Goal: Information Seeking & Learning: Learn about a topic

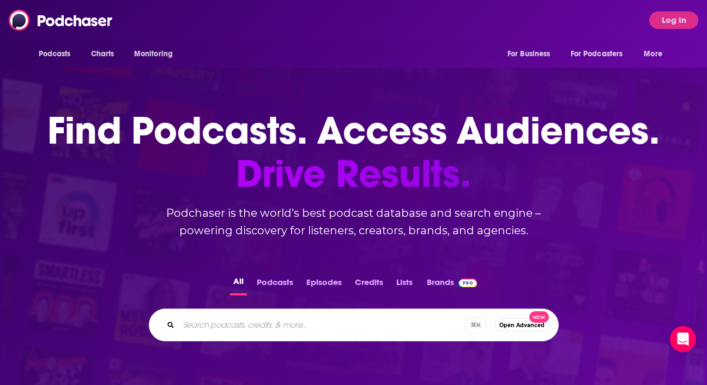
click at [356, 333] on input "Search podcasts, credits, & more..." at bounding box center [322, 324] width 287 height 17
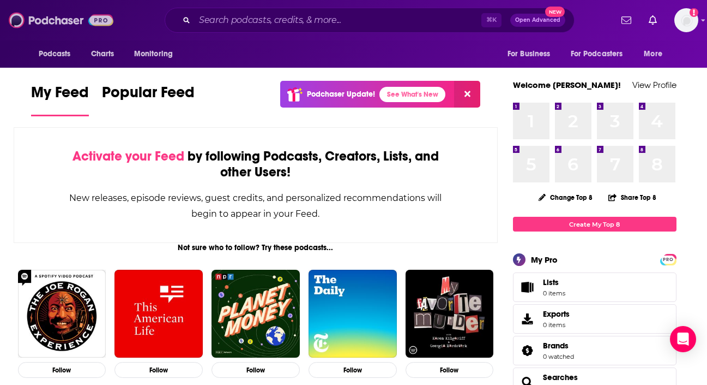
click at [105, 19] on img at bounding box center [61, 20] width 105 height 21
click at [677, 15] on img "Logged in as inkhouseNYC" at bounding box center [687, 20] width 24 height 24
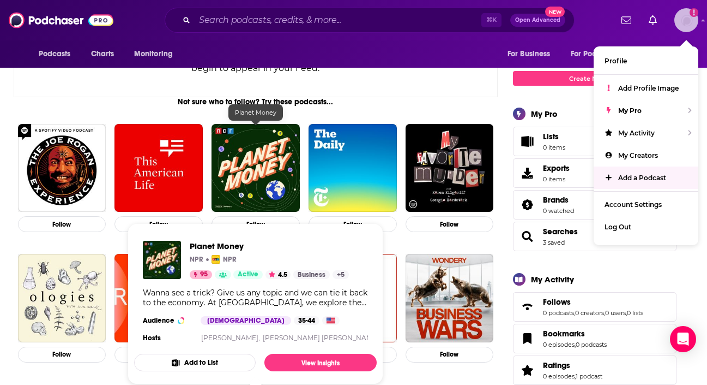
scroll to position [148, 0]
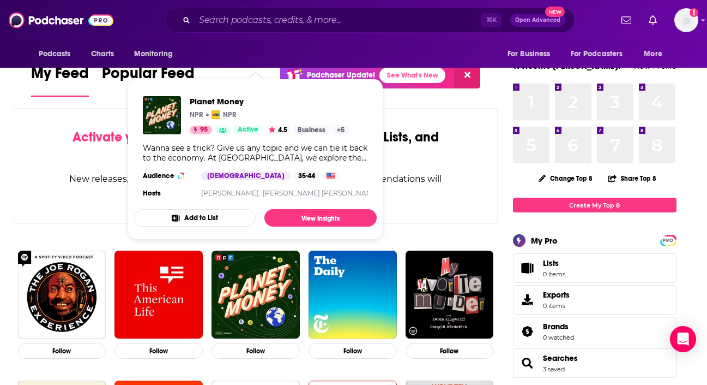
scroll to position [0, 0]
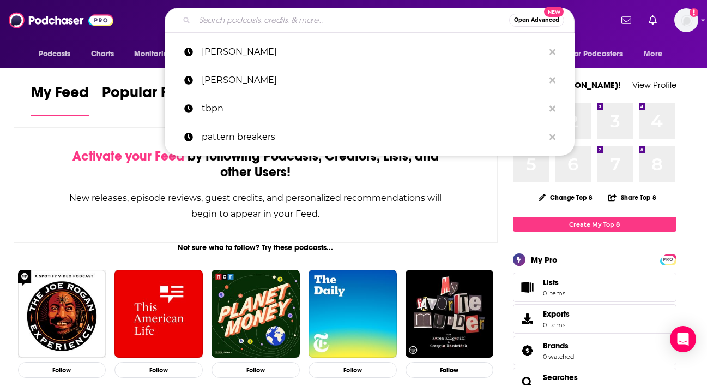
click at [314, 21] on input "Search podcasts, credits, & more..." at bounding box center [352, 19] width 315 height 17
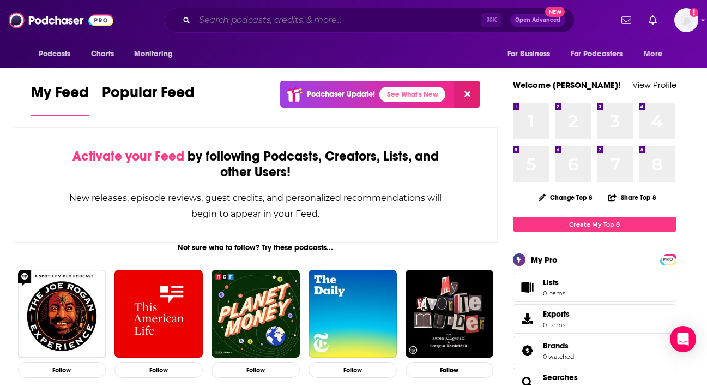
click at [293, 17] on input "Search podcasts, credits, & more..." at bounding box center [338, 19] width 287 height 17
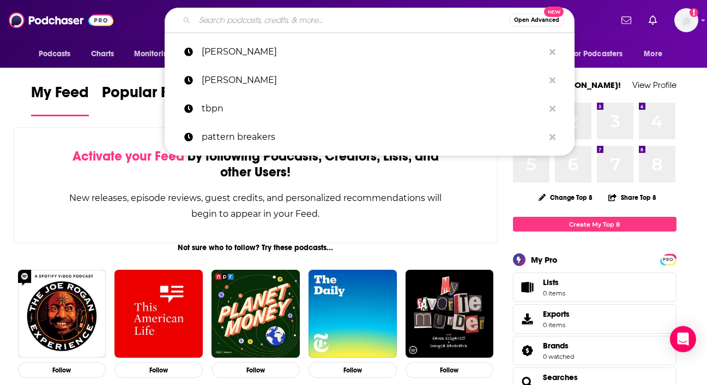
paste input "[URL][DOMAIN_NAME]"
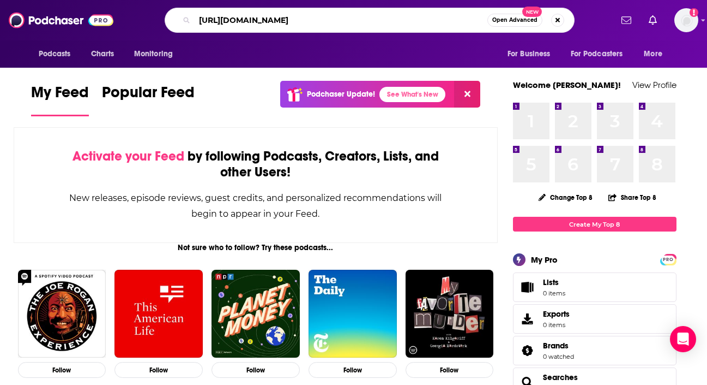
type input "[URL][DOMAIN_NAME]"
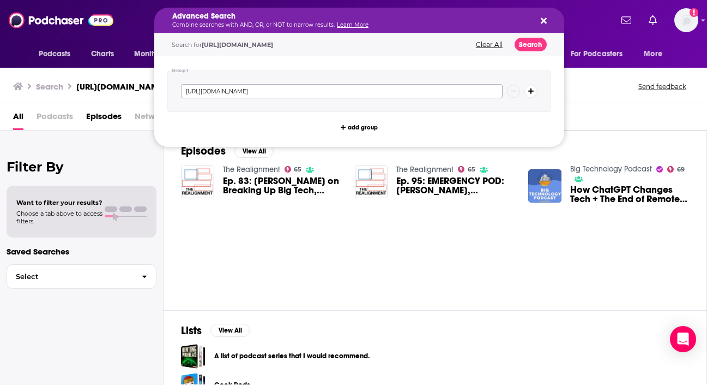
click at [473, 91] on input "[URL][DOMAIN_NAME]" at bounding box center [342, 91] width 322 height 14
click at [526, 43] on button "Search" at bounding box center [531, 45] width 32 height 14
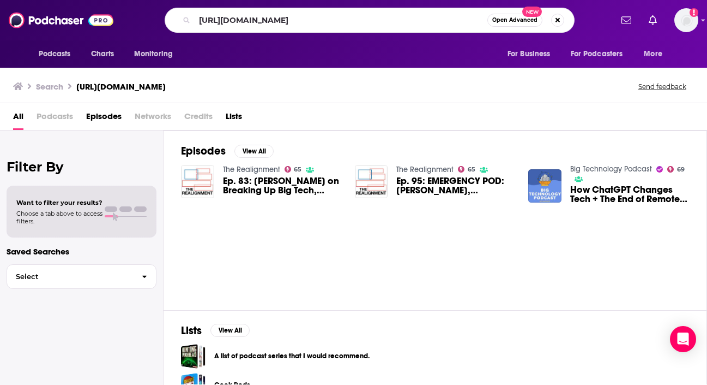
click at [272, 30] on div "[URL][DOMAIN_NAME] Open Advanced New" at bounding box center [370, 20] width 410 height 25
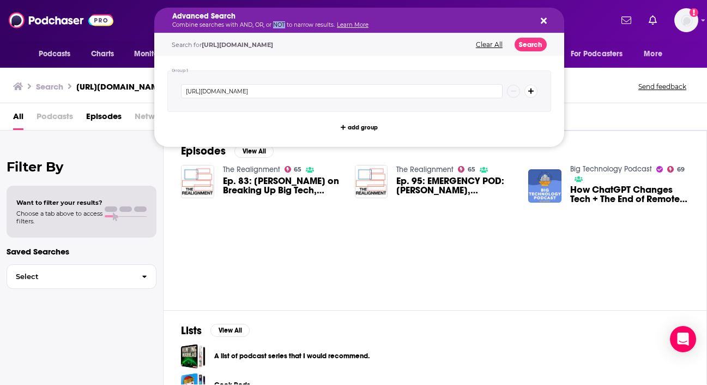
click at [278, 24] on p "Combine searches with AND, OR, or NOT to narrow results. Learn More" at bounding box center [350, 24] width 357 height 5
click at [269, 92] on input "[URL][DOMAIN_NAME]" at bounding box center [342, 91] width 322 height 14
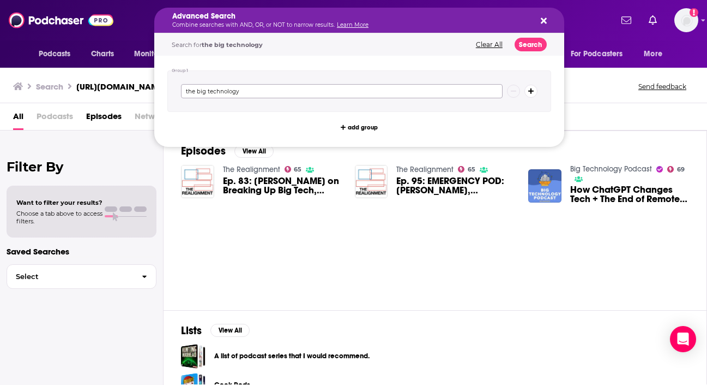
type input "the big technology"
click at [535, 47] on button "Search" at bounding box center [531, 45] width 32 height 14
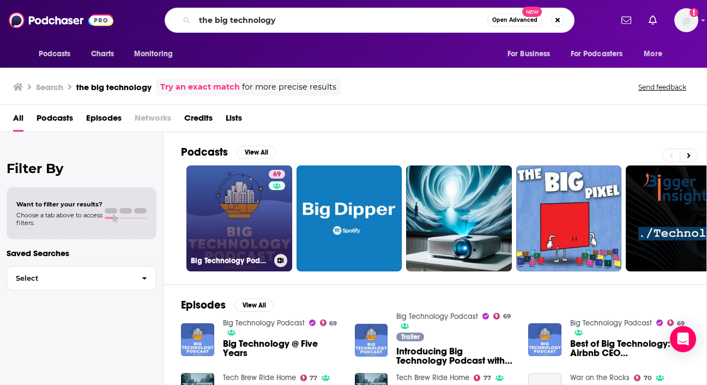
click at [261, 225] on link "69 Big Technology Podcast" at bounding box center [240, 218] width 106 height 106
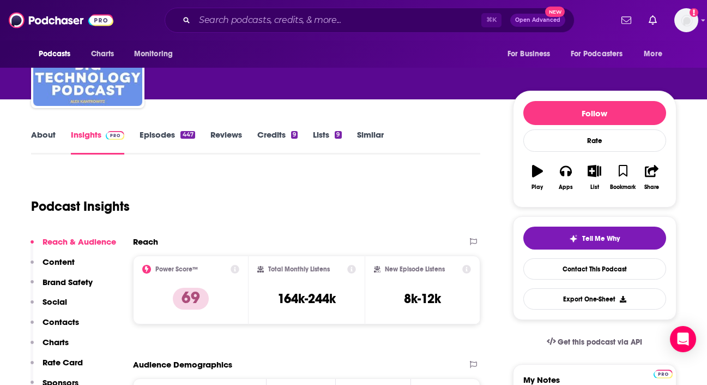
scroll to position [135, 0]
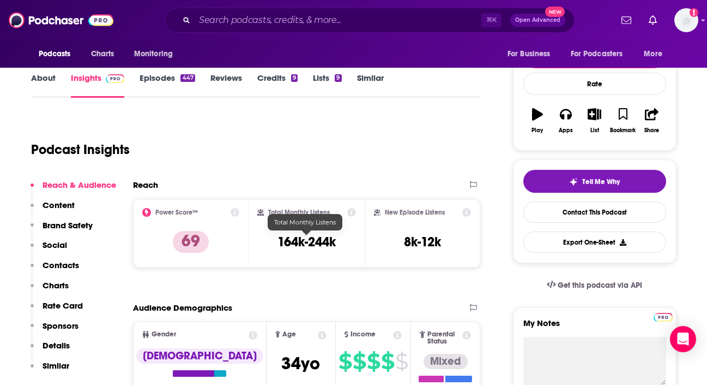
click at [293, 243] on h3 "164k-244k" at bounding box center [307, 241] width 58 height 16
copy div "164k-244k"
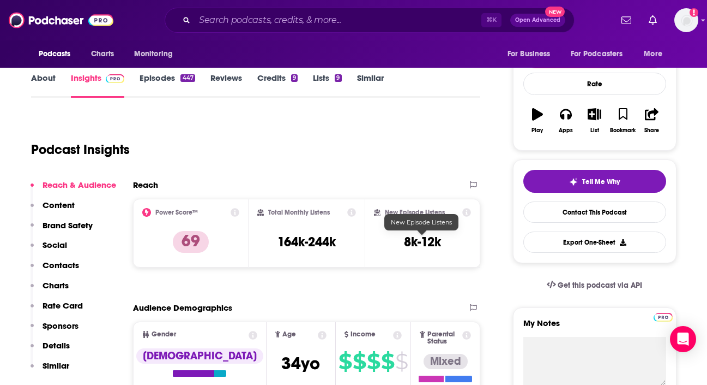
click at [415, 239] on h3 "8k-12k" at bounding box center [422, 241] width 37 height 16
copy div "8k-12k Export One-Sheet"
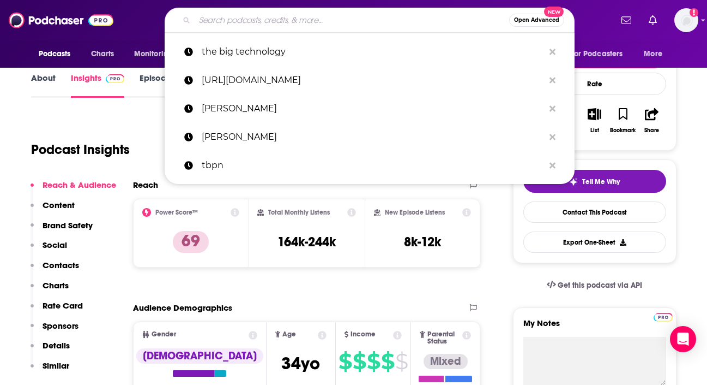
click at [277, 15] on input "Search podcasts, credits, & more..." at bounding box center [352, 19] width 315 height 17
paste input "[URL][DOMAIN_NAME]"
type input "[URL][DOMAIN_NAME]"
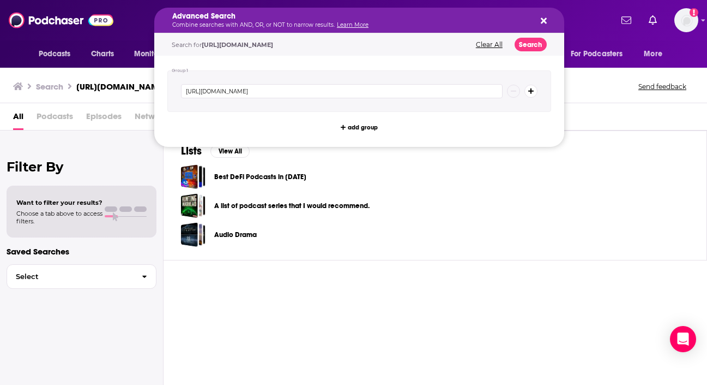
click at [297, 17] on h5 "Advanced Search" at bounding box center [350, 17] width 357 height 8
click at [313, 95] on input "[URL][DOMAIN_NAME]" at bounding box center [342, 91] width 322 height 14
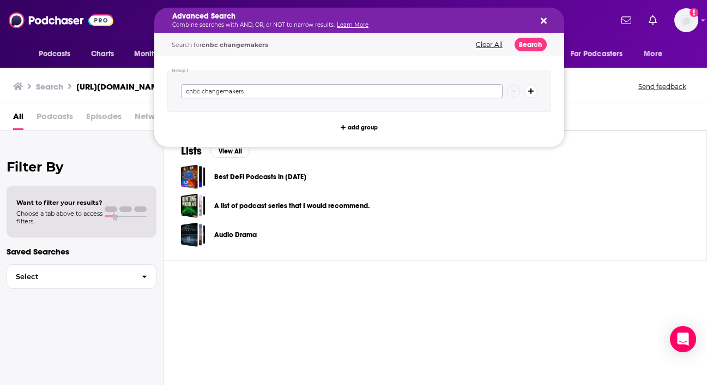
type input "cnbc changemakers"
click at [537, 43] on button "Search" at bounding box center [531, 45] width 32 height 14
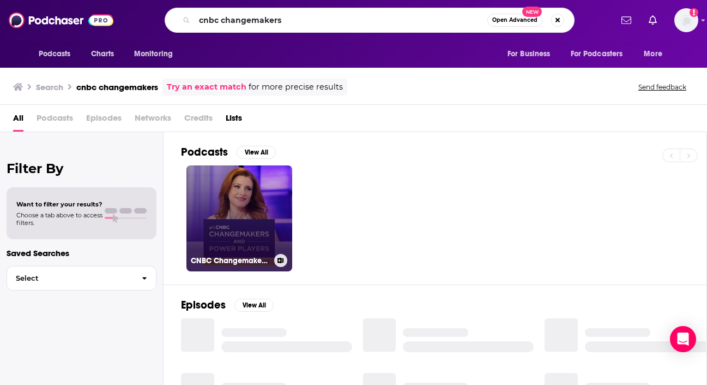
click at [257, 243] on link "CNBC Changemakers & Power Players" at bounding box center [240, 218] width 106 height 106
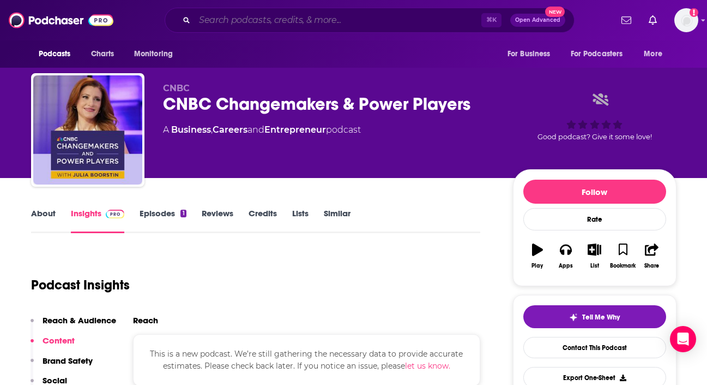
click at [283, 19] on input "Search podcasts, credits, & more..." at bounding box center [338, 19] width 287 height 17
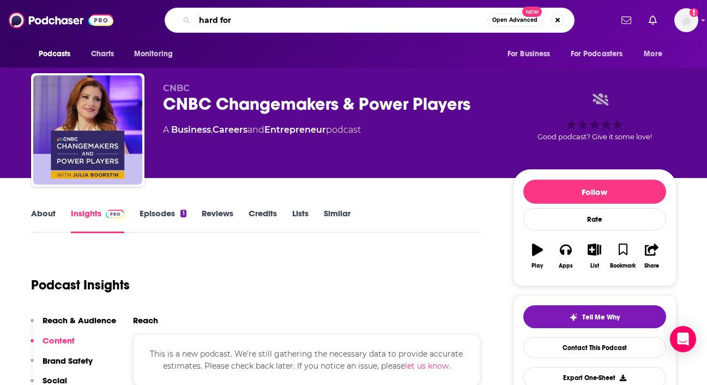
type input "hard fork"
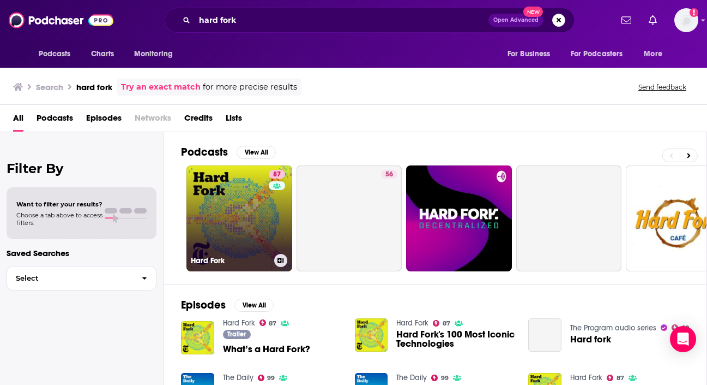
click at [238, 205] on link "87 Hard Fork" at bounding box center [240, 218] width 106 height 106
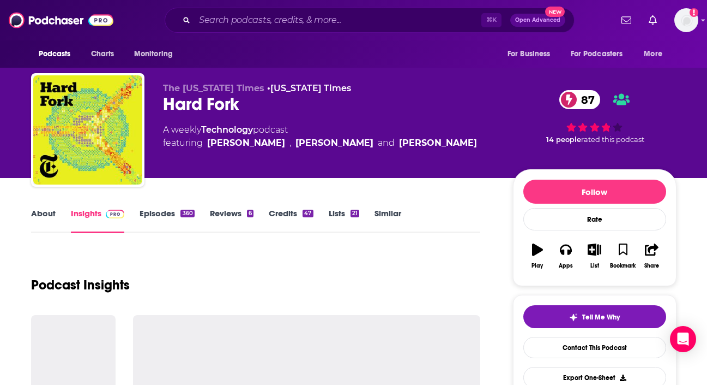
scroll to position [105, 0]
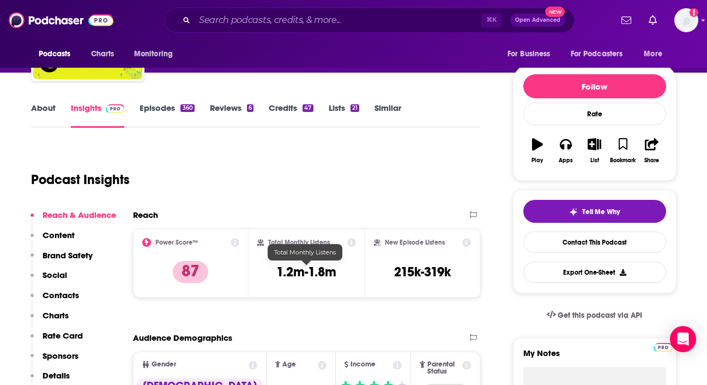
click at [293, 268] on h3 "1.2m-1.8m" at bounding box center [307, 271] width 60 height 16
click at [399, 274] on h3 "215k-319k" at bounding box center [422, 271] width 57 height 16
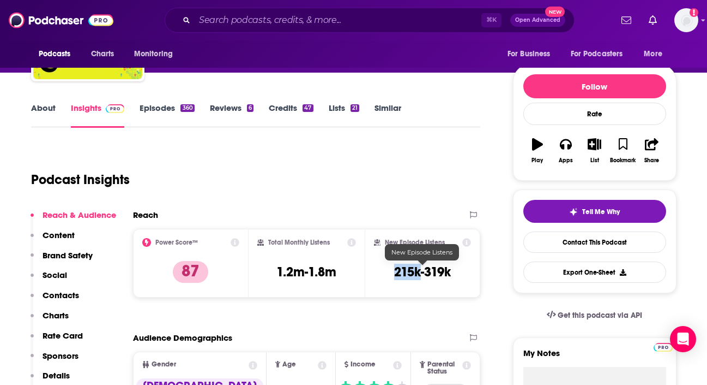
click at [399, 274] on h3 "215k-319k" at bounding box center [422, 271] width 57 height 16
copy div "215k-319k Export One-Sheet"
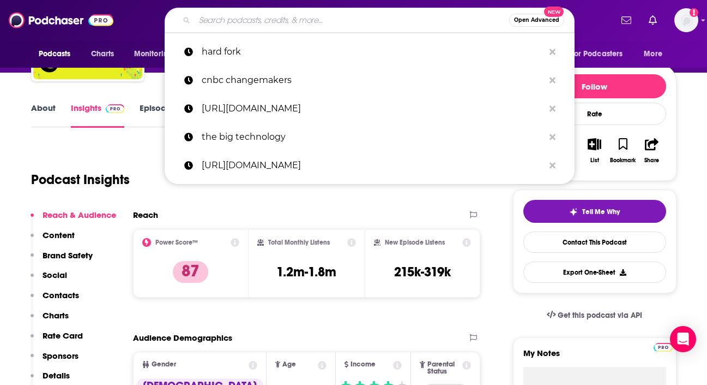
click at [290, 16] on input "Search podcasts, credits, & more..." at bounding box center [352, 19] width 315 height 17
paste input "How I Built This with [PERSON_NAME]"
type input "How I Built This with [PERSON_NAME]"
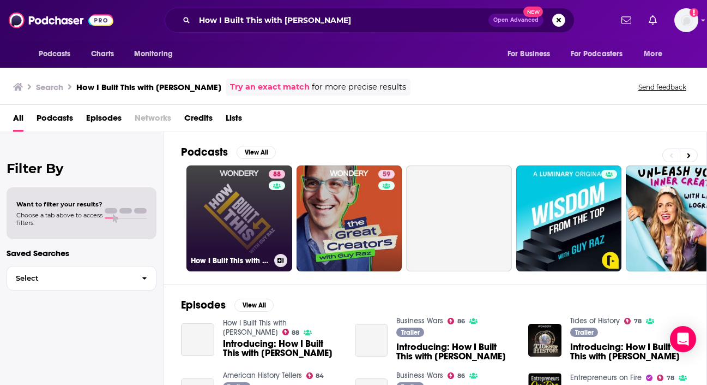
click at [269, 221] on div "88" at bounding box center [278, 212] width 19 height 84
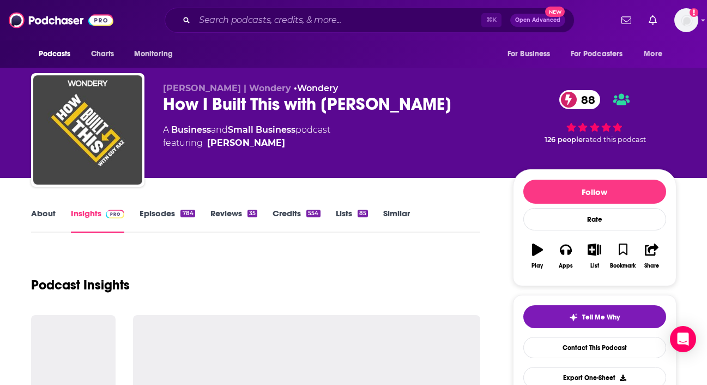
scroll to position [134, 0]
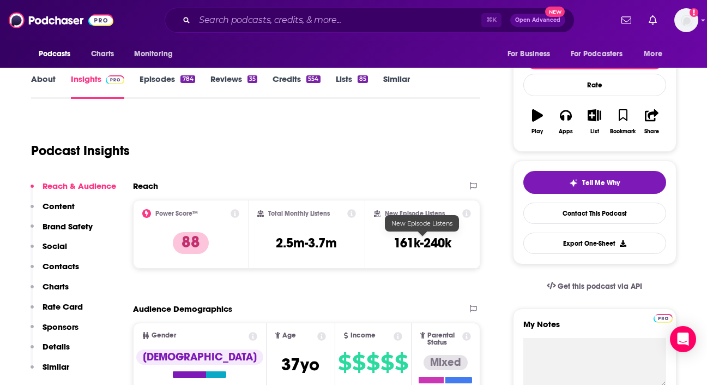
click at [413, 249] on h3 "161k-240k" at bounding box center [423, 243] width 58 height 16
copy div "161k-240k Export One-Sheet"
click at [285, 22] on input "Search podcasts, credits, & more..." at bounding box center [338, 19] width 287 height 17
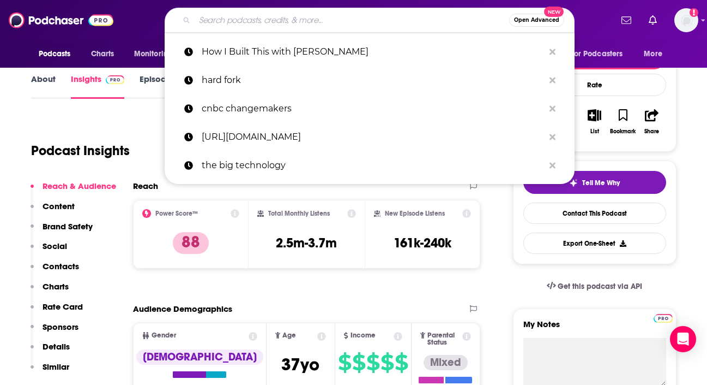
paste input "Inc. From The Ground Up"
type input "Inc. From The Ground Up"
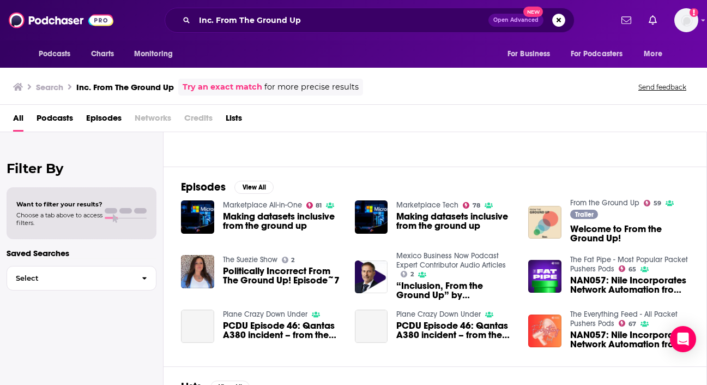
scroll to position [57, 0]
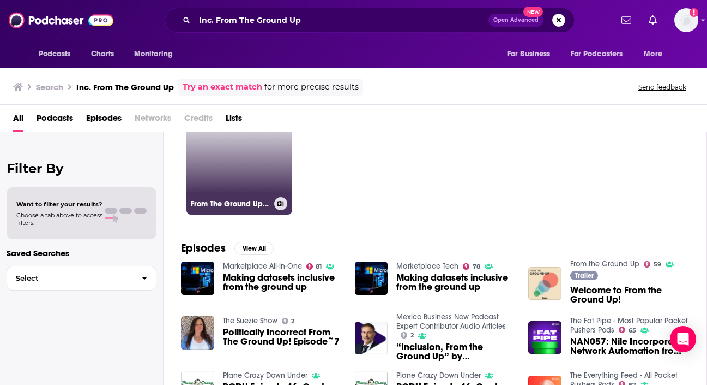
click at [238, 183] on link "From The Ground Up (TexChange Unbrokered Inc.)" at bounding box center [240, 162] width 106 height 106
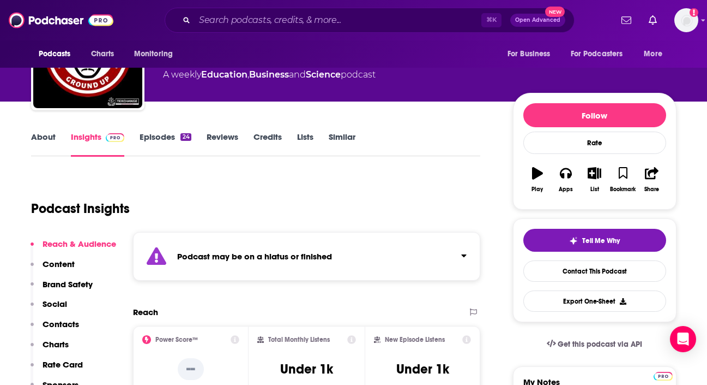
scroll to position [77, 0]
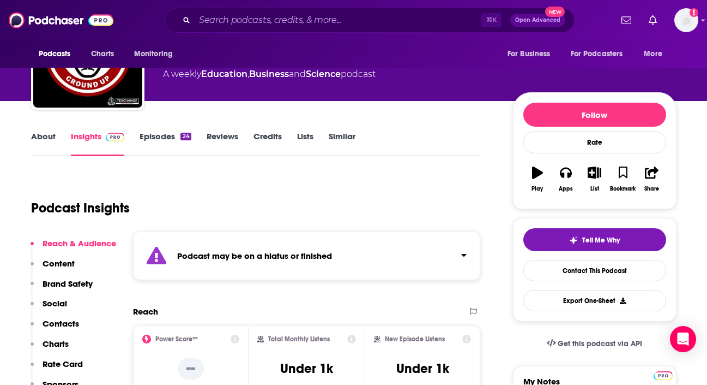
click at [287, 255] on strong "Podcast may be on a hiatus or finished" at bounding box center [254, 255] width 155 height 10
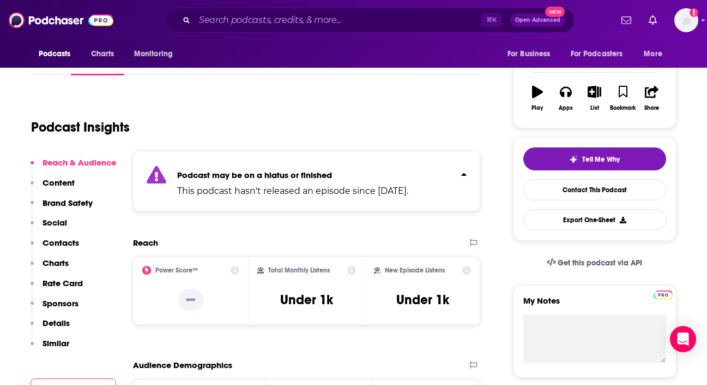
scroll to position [157, 0]
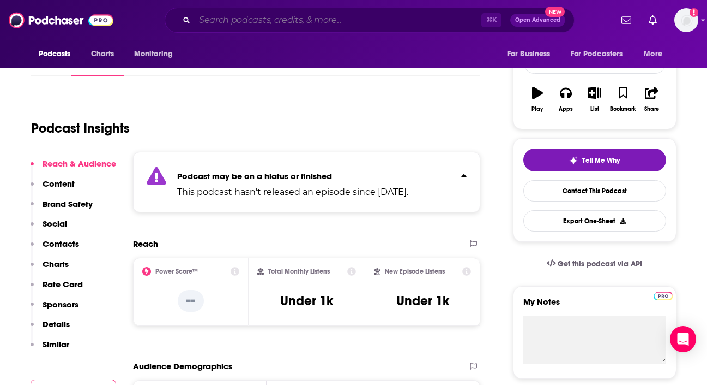
click at [260, 21] on input "Search podcasts, credits, & more..." at bounding box center [338, 19] width 287 height 17
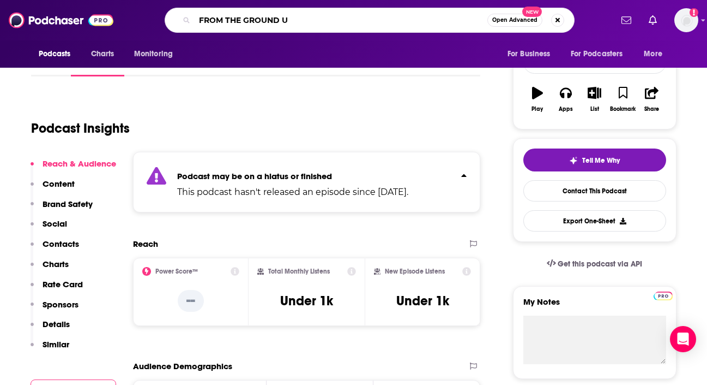
type input "FROM THE GROUND UP"
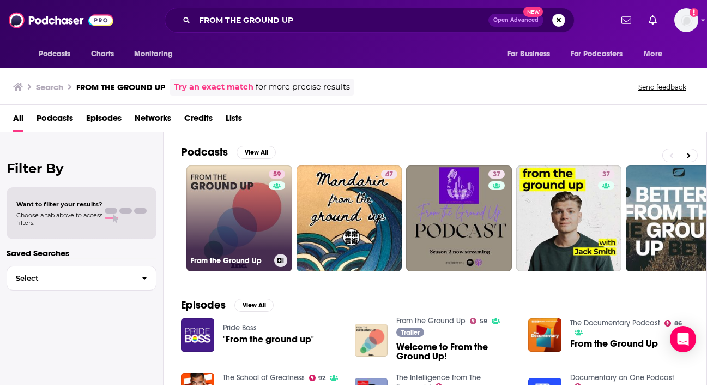
click at [242, 211] on link "59 From the Ground Up" at bounding box center [240, 218] width 106 height 106
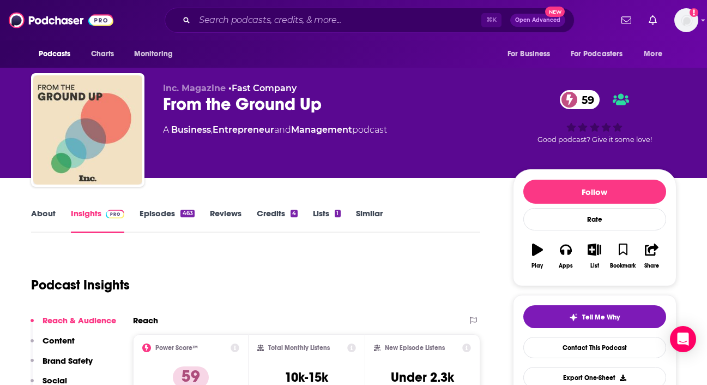
scroll to position [121, 0]
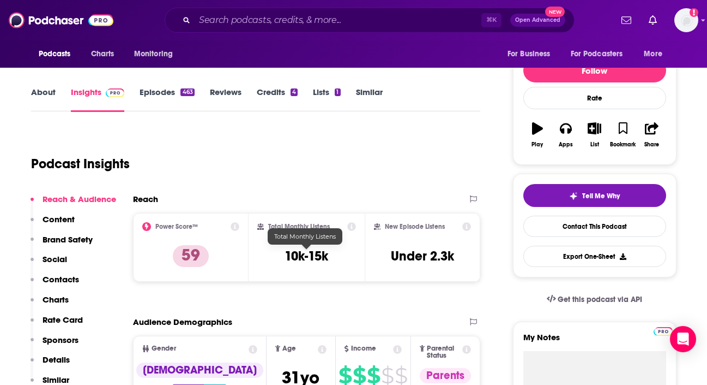
click at [317, 250] on h3 "10k-15k" at bounding box center [307, 256] width 44 height 16
copy div "10k-15k"
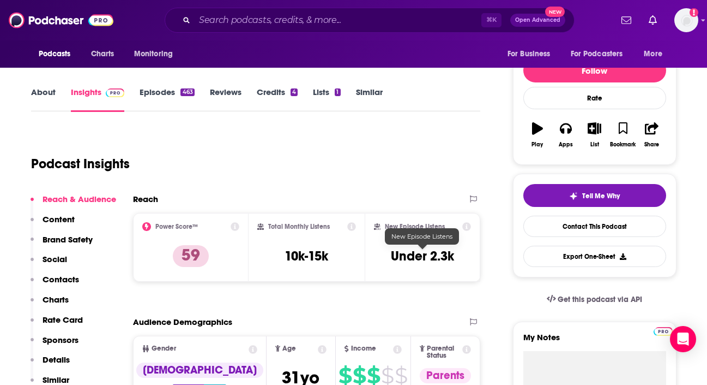
click at [406, 260] on h3 "Under 2.3k" at bounding box center [422, 256] width 63 height 16
copy div "Under 2.3k Export One-Sheet"
click at [295, 19] on input "Search podcasts, credits, & more..." at bounding box center [338, 19] width 287 height 17
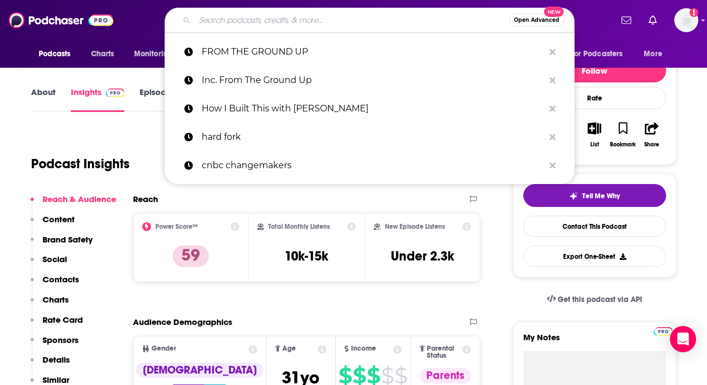
paste input "Masters of Scale"
type input "Masters of Scale"
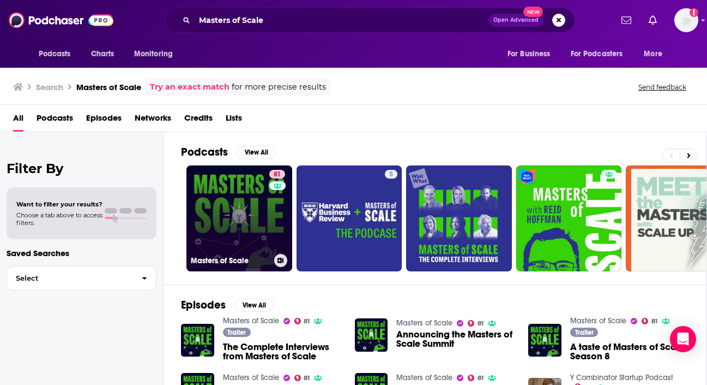
click at [243, 207] on link "81 Masters of Scale" at bounding box center [240, 218] width 106 height 106
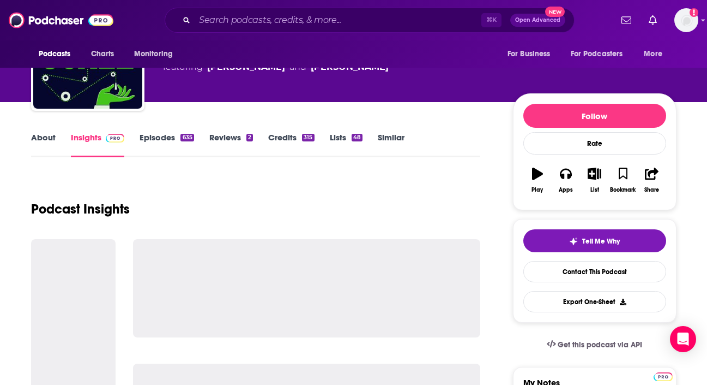
scroll to position [118, 0]
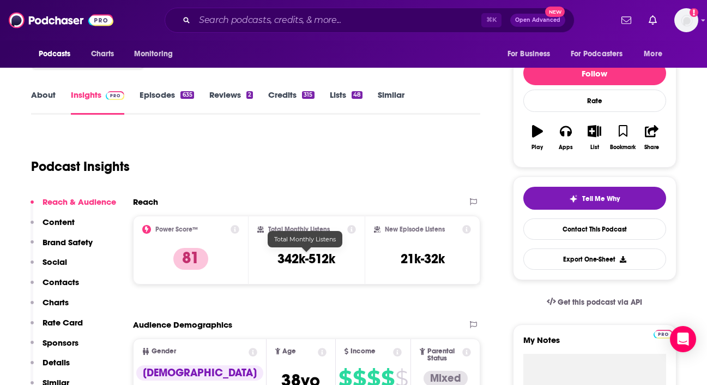
click at [299, 257] on h3 "342k-512k" at bounding box center [307, 258] width 58 height 16
copy div "342k-512k"
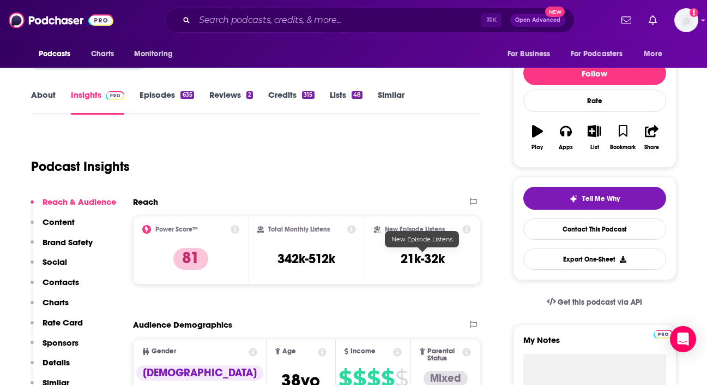
click at [405, 261] on h3 "21k-32k" at bounding box center [423, 258] width 44 height 16
copy div "21k-32k Export One-Sheet"
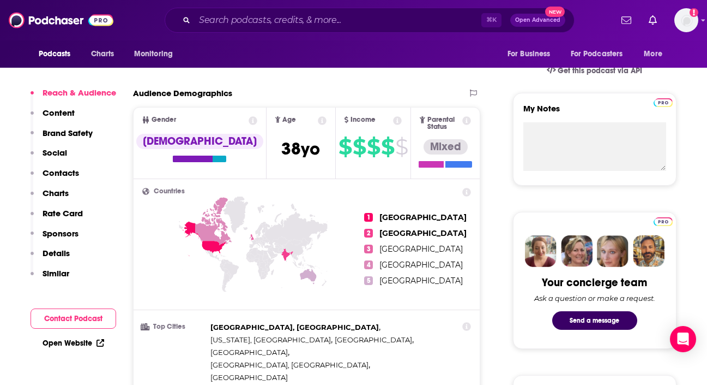
scroll to position [0, 0]
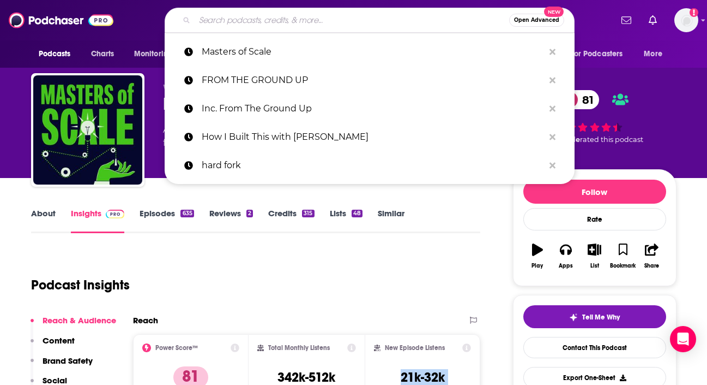
click at [256, 26] on input "Search podcasts, credits, & more..." at bounding box center [352, 19] width 315 height 17
paste input "[URL][DOMAIN_NAME]"
type input "[URL][DOMAIN_NAME]"
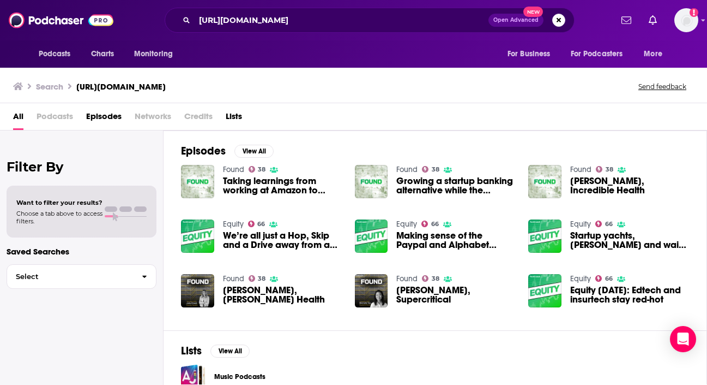
click at [298, 244] on span "We’re all just a Hop, Skip and a Drive away from a better Hustle" at bounding box center [282, 240] width 119 height 19
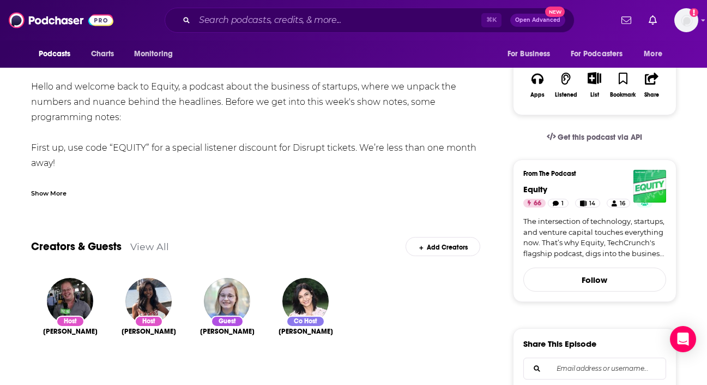
scroll to position [208, 0]
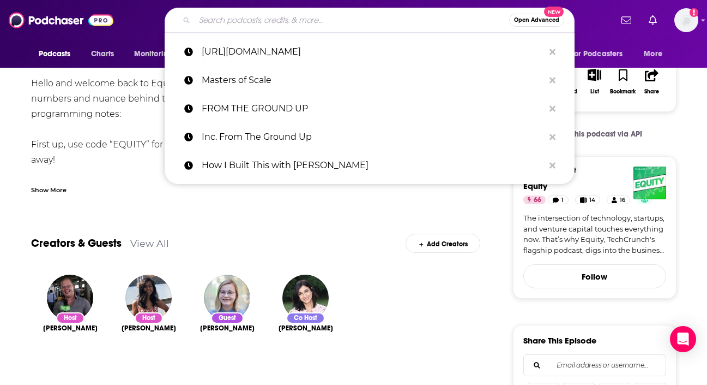
click at [233, 25] on input "Search podcasts, credits, & more..." at bounding box center [352, 19] width 315 height 17
paste input "TechCrunch Equity"
type input "TechCrunch Equity"
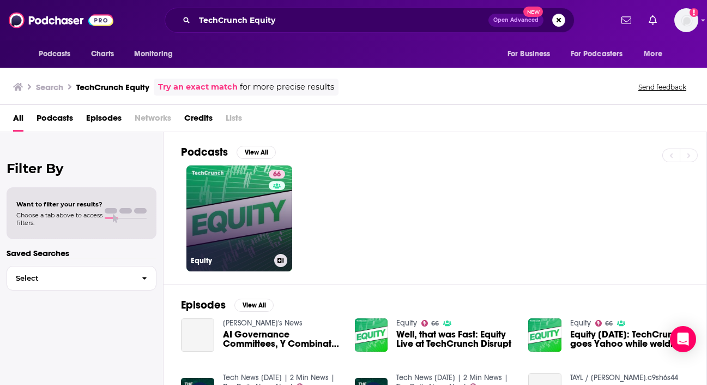
click at [249, 193] on link "66 Equity" at bounding box center [240, 218] width 106 height 106
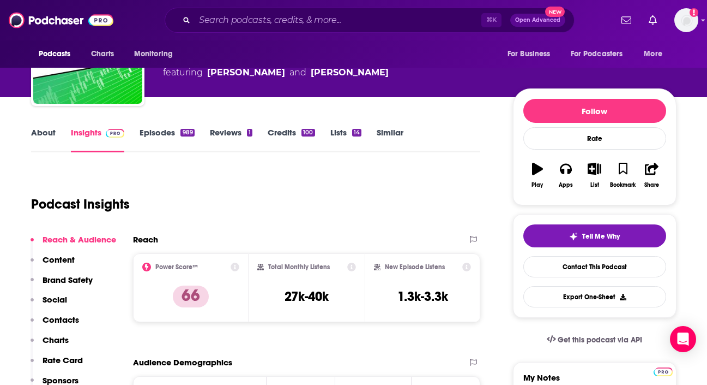
scroll to position [82, 0]
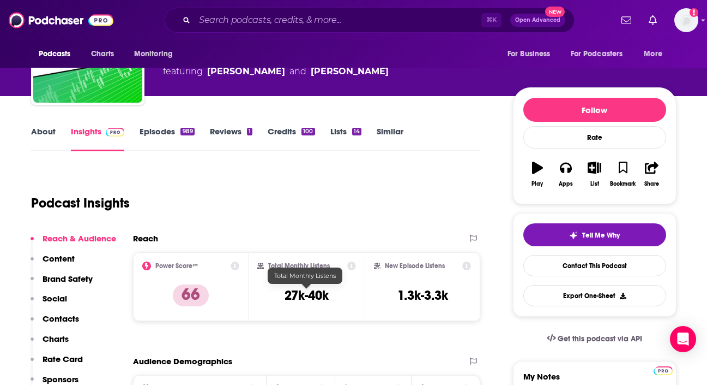
click at [304, 297] on h3 "27k-40k" at bounding box center [307, 295] width 44 height 16
copy div "27k-40k"
click at [434, 287] on h3 "1.3k-3.3k" at bounding box center [423, 295] width 51 height 16
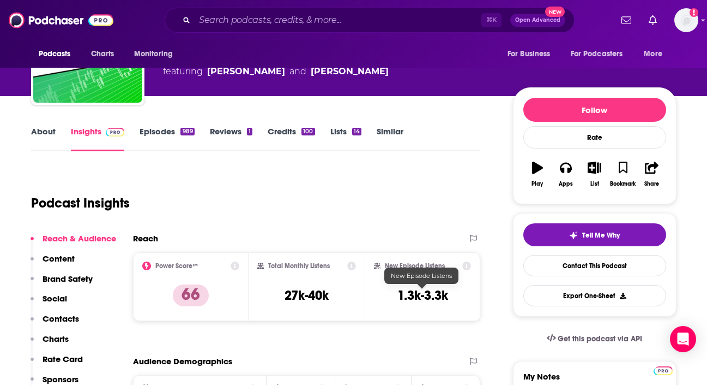
click at [434, 287] on h3 "1.3k-3.3k" at bounding box center [423, 295] width 51 height 16
click at [434, 291] on h3 "1.3k-3.3k" at bounding box center [423, 295] width 51 height 16
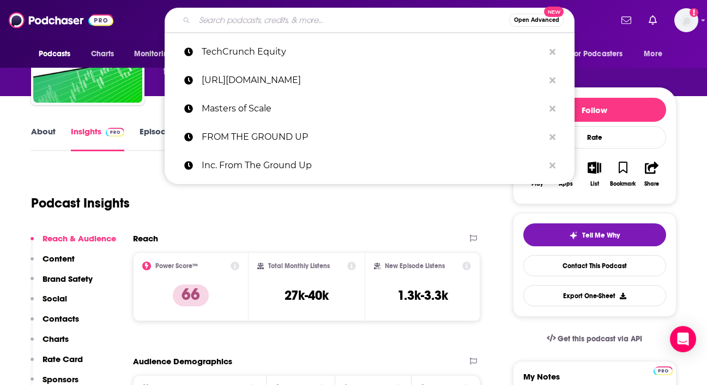
click at [287, 21] on input "Search podcasts, credits, & more..." at bounding box center [352, 19] width 315 height 17
paste input "[URL][DOMAIN_NAME]"
type input "[URL][DOMAIN_NAME]"
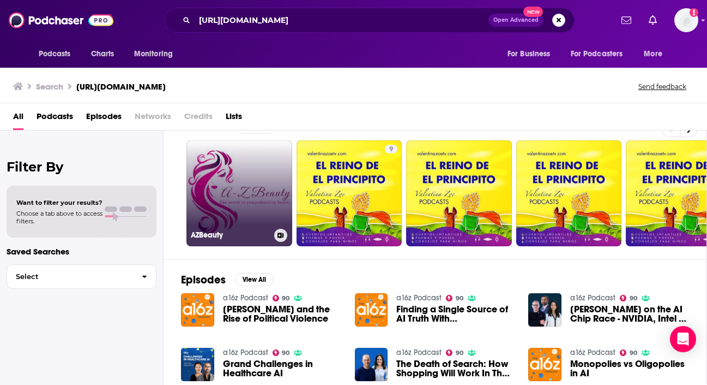
scroll to position [23, 0]
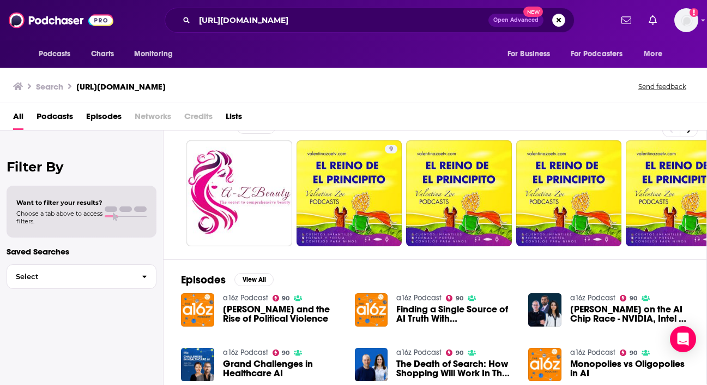
click at [252, 309] on span "[PERSON_NAME] and the Rise of Political Violence" at bounding box center [282, 313] width 119 height 19
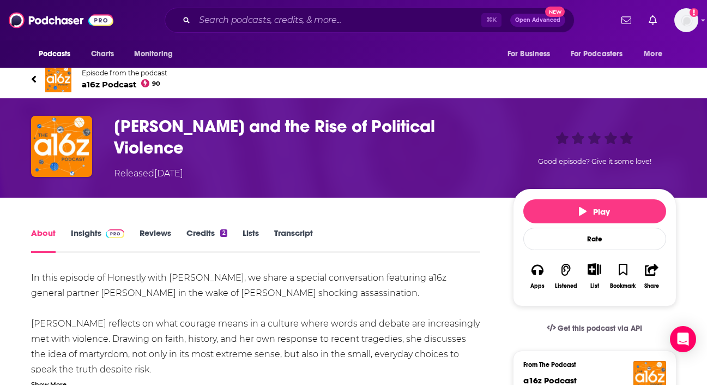
scroll to position [14, 0]
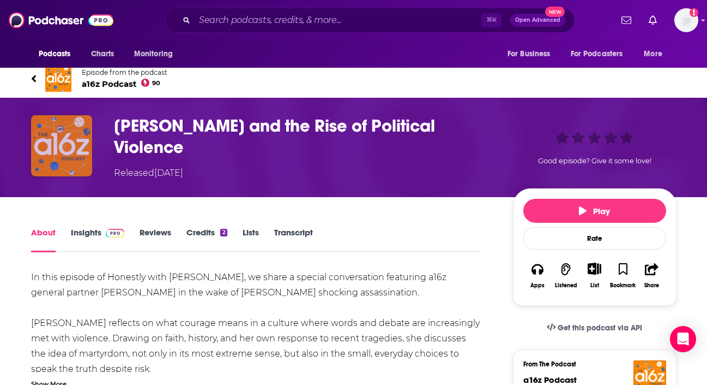
click at [68, 153] on img "Charlie Kirk and the Rise of Political Violence" at bounding box center [61, 145] width 61 height 61
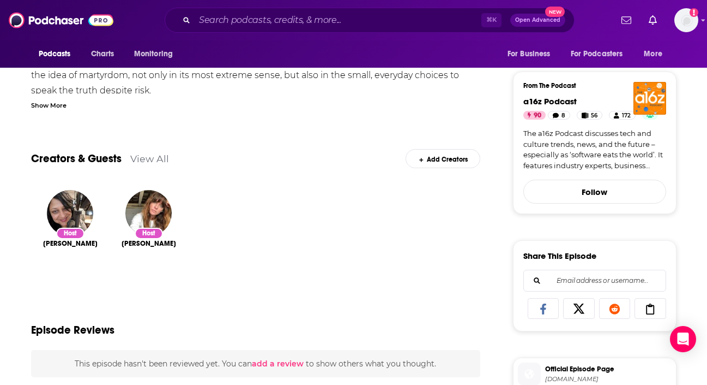
scroll to position [291, 0]
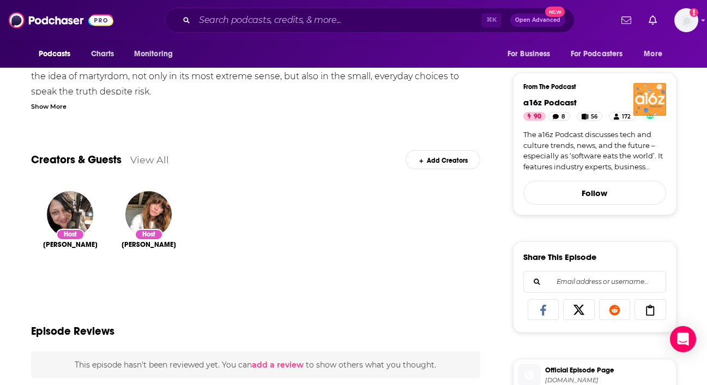
click at [646, 96] on img "a16z Podcast" at bounding box center [650, 99] width 33 height 33
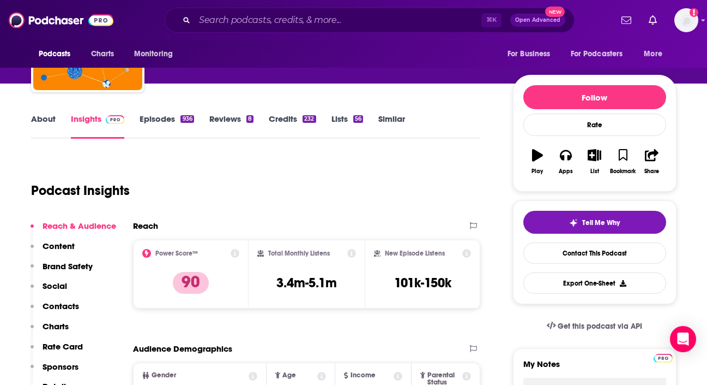
scroll to position [101, 0]
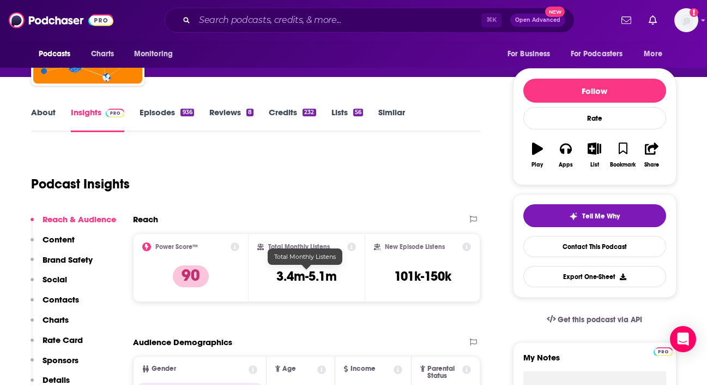
click at [302, 269] on h3 "3.4m-5.1m" at bounding box center [307, 276] width 61 height 16
copy div "3.4m-5.1m"
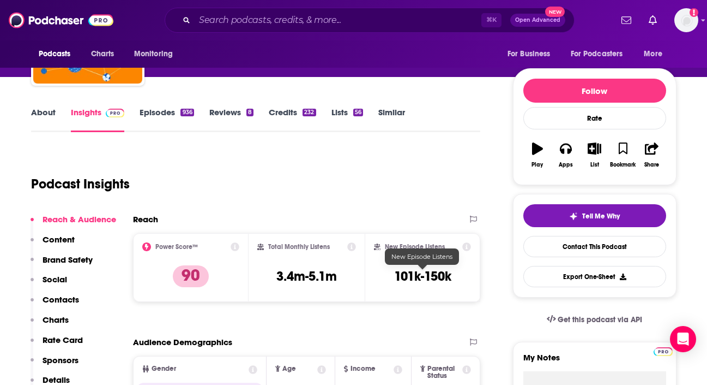
click at [427, 274] on h3 "101k-150k" at bounding box center [422, 276] width 57 height 16
click at [302, 26] on input "Search podcasts, credits, & more..." at bounding box center [338, 19] width 287 height 17
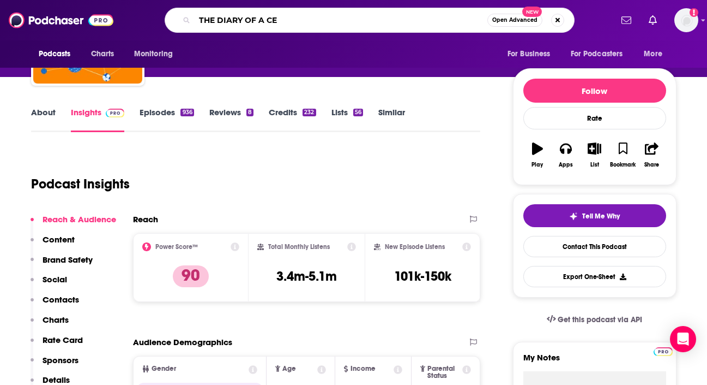
type input "THE DIARY OF A CEO"
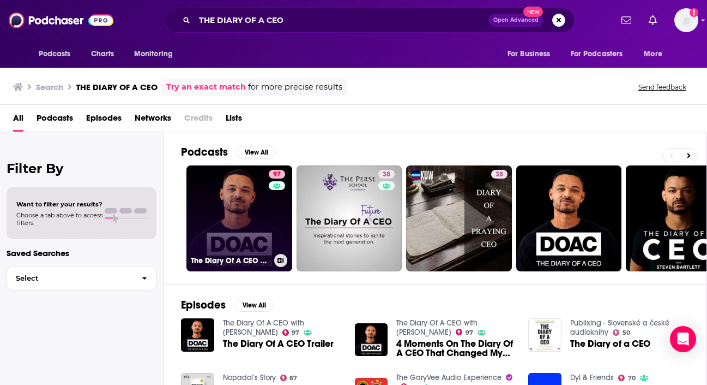
click at [236, 227] on link "97 The Diary Of A CEO with [PERSON_NAME]" at bounding box center [240, 218] width 106 height 106
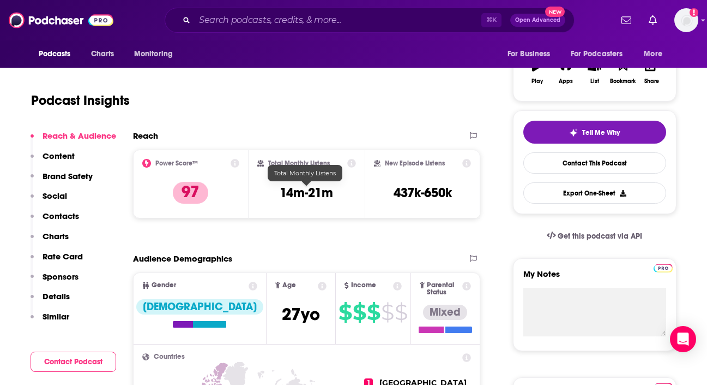
scroll to position [200, 0]
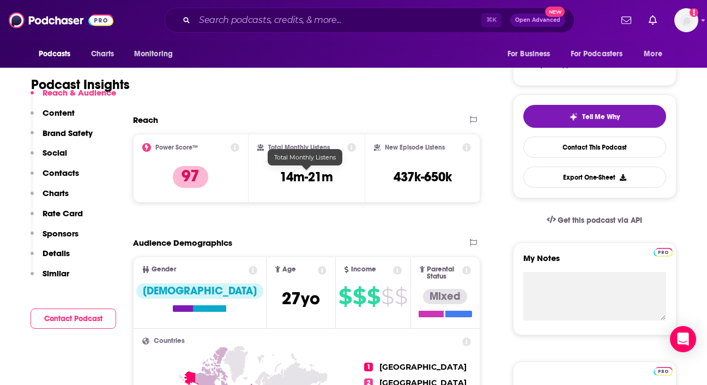
click at [318, 177] on h3 "14m-21m" at bounding box center [306, 177] width 53 height 16
click at [276, 28] on input "Search podcasts, credits, & more..." at bounding box center [338, 19] width 287 height 17
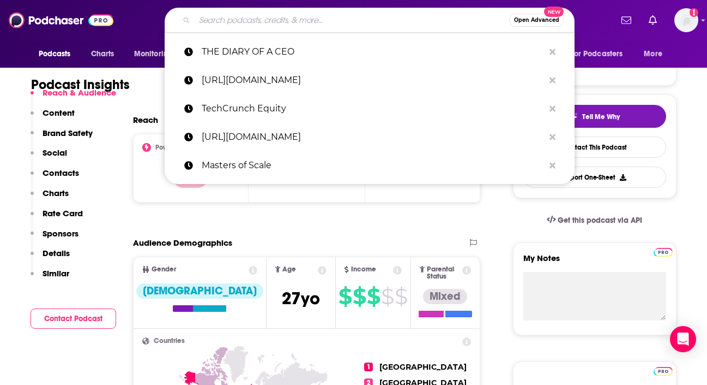
paste input "The Disruptors Podcast"
type input "The Disruptors Podcast"
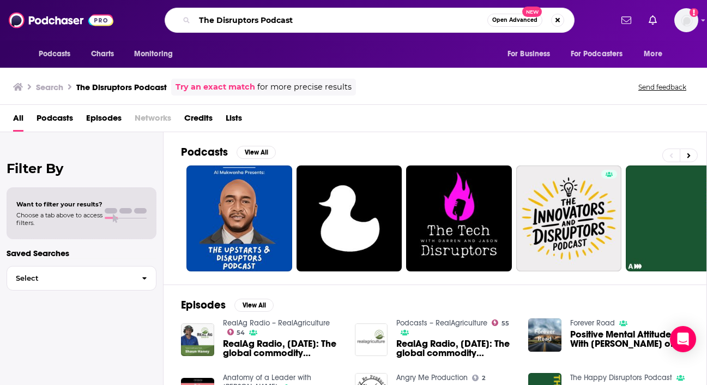
click at [281, 20] on input "The Disruptors Podcast" at bounding box center [341, 19] width 293 height 17
click at [287, 21] on input "The Disruptors Podcast" at bounding box center [341, 19] width 293 height 17
click at [299, 20] on input "The Disruptors Podcast" at bounding box center [341, 19] width 293 height 17
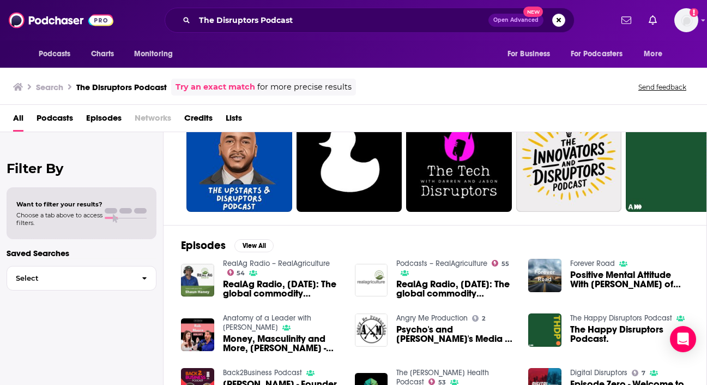
scroll to position [69, 0]
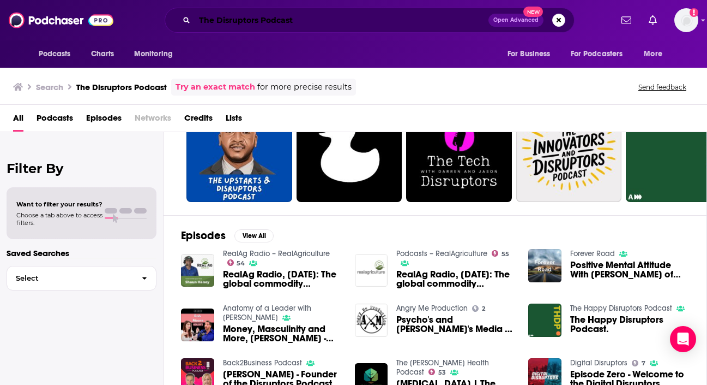
click at [332, 24] on input "The Disruptors Podcast" at bounding box center [342, 19] width 294 height 17
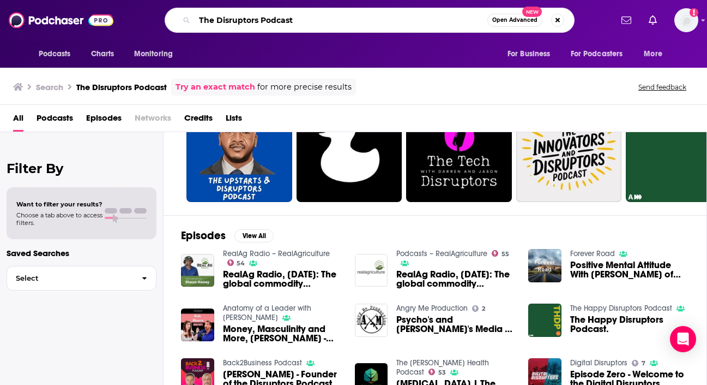
click at [332, 24] on input "The Disruptors Podcast" at bounding box center [341, 19] width 293 height 17
paste input "[URL][DOMAIN_NAME]"
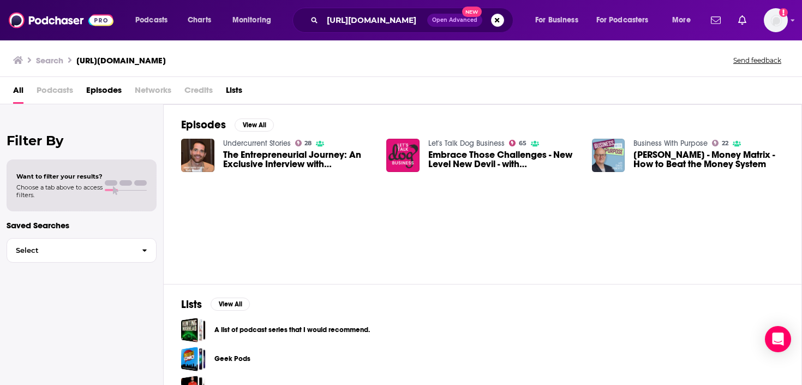
click at [345, 87] on div "All Podcasts Episodes Networks Credits Lists" at bounding box center [403, 92] width 780 height 22
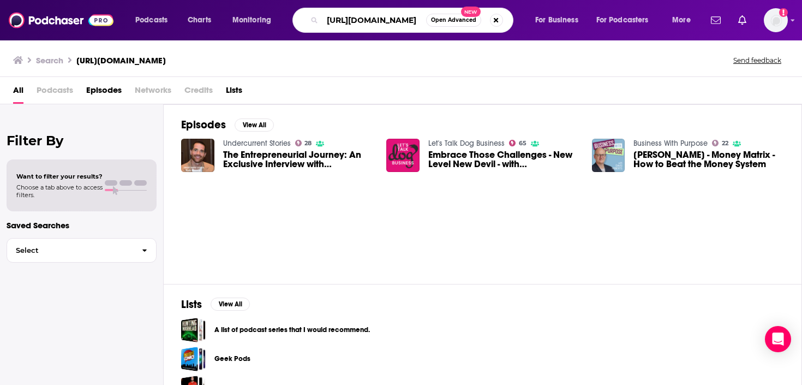
click at [374, 25] on input "[URL][DOMAIN_NAME]" at bounding box center [374, 19] width 104 height 17
type input "the rundown ai"
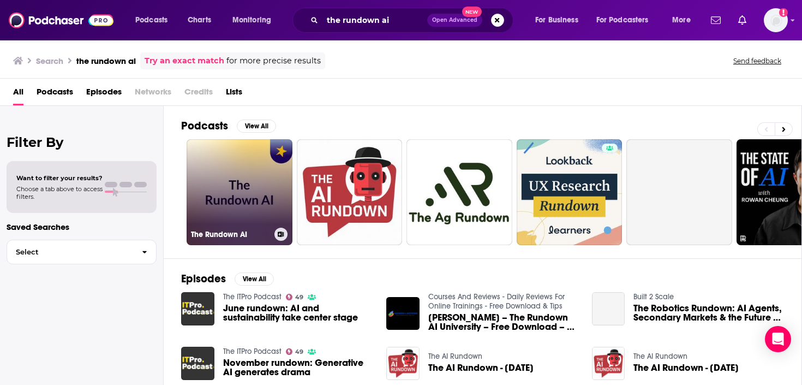
click at [262, 195] on link "The Rundown AI" at bounding box center [240, 192] width 106 height 106
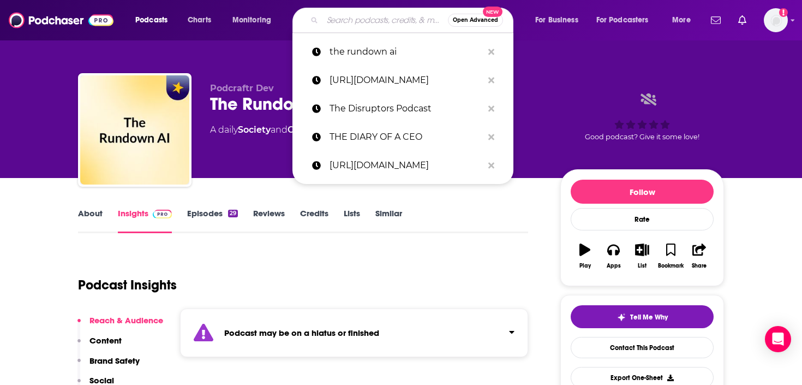
click at [352, 18] on input "Search podcasts, credits, & more..." at bounding box center [384, 19] width 125 height 17
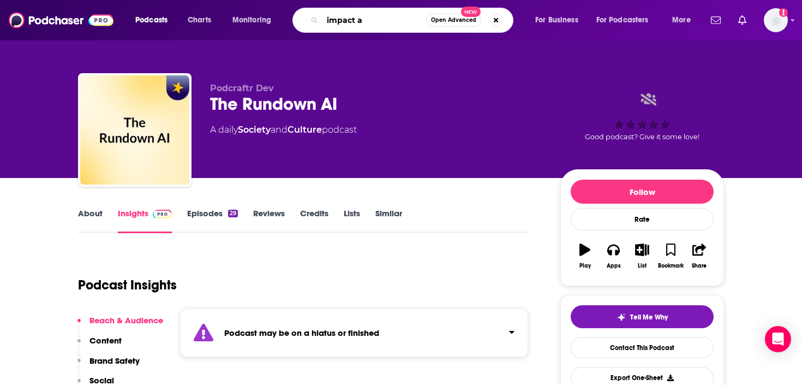
type input "impact ai"
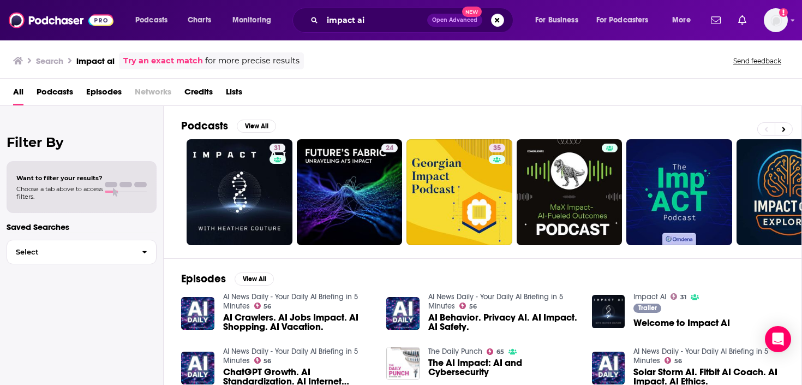
click at [74, 93] on div "All Podcasts Episodes Networks Credits Lists" at bounding box center [403, 94] width 780 height 22
click at [65, 95] on span "Podcasts" at bounding box center [55, 94] width 37 height 22
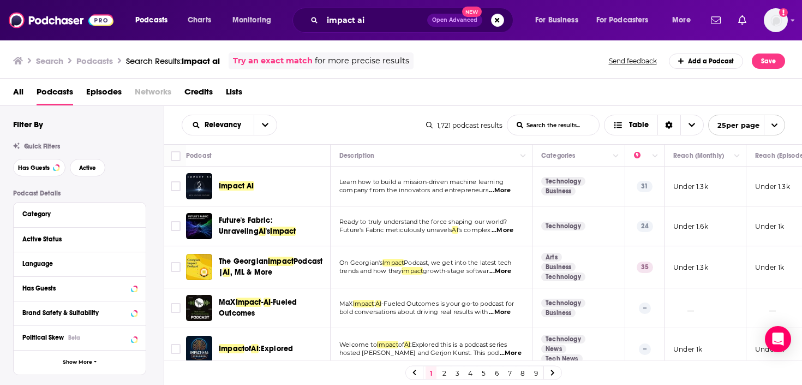
click at [248, 185] on span "Impact AI" at bounding box center [236, 185] width 35 height 9
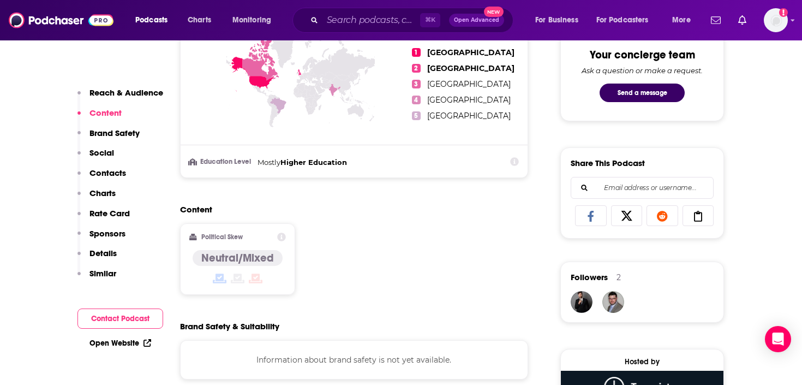
scroll to position [647, 0]
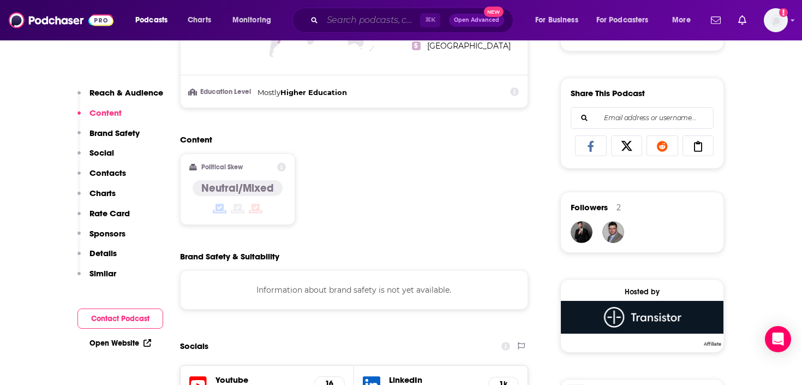
click at [359, 14] on input "Search podcasts, credits, & more..." at bounding box center [371, 19] width 98 height 17
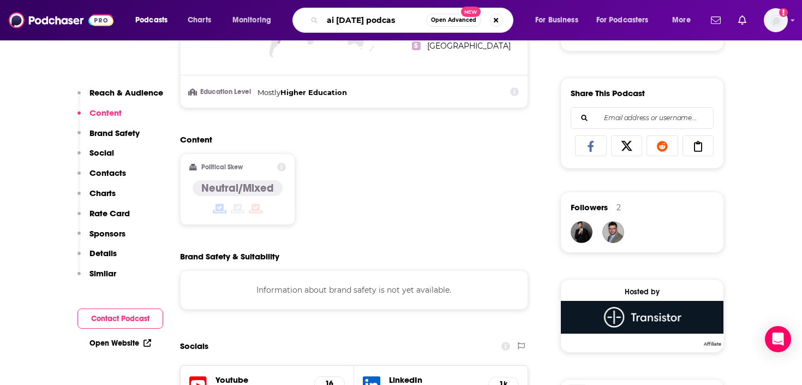
type input "ai [DATE] podcast"
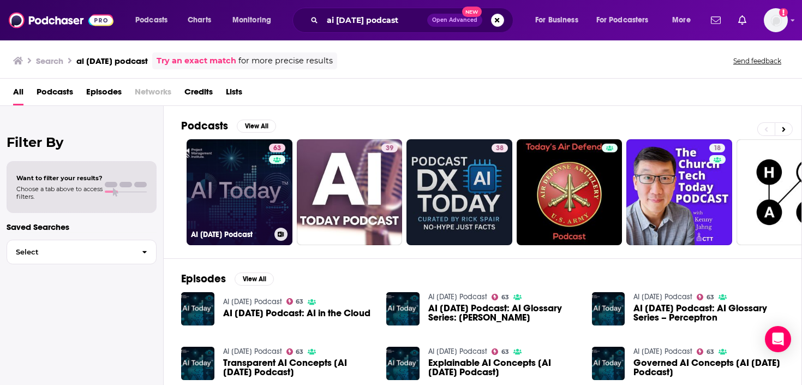
click at [240, 201] on link "63 AI [DATE] Podcast" at bounding box center [240, 192] width 106 height 106
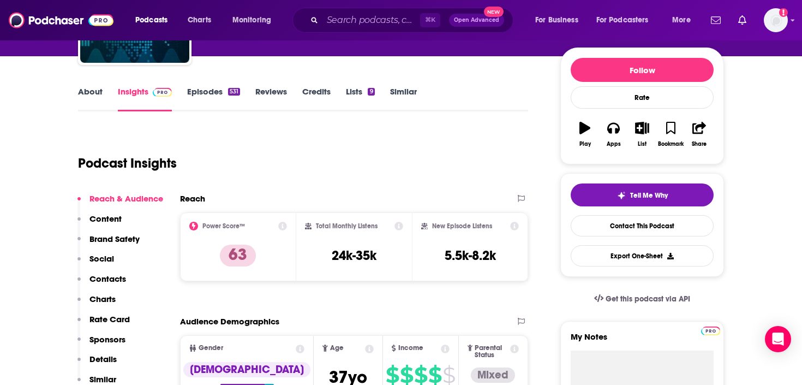
scroll to position [123, 0]
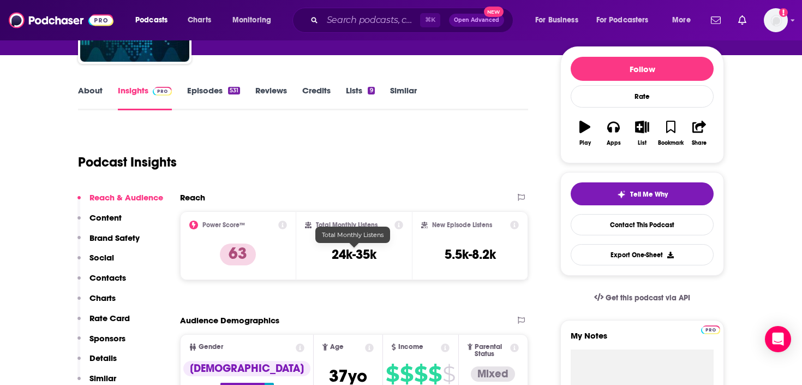
click at [355, 248] on h3 "24k-35k" at bounding box center [354, 254] width 45 height 16
click at [355, 249] on h3 "24k-35k" at bounding box center [354, 254] width 45 height 16
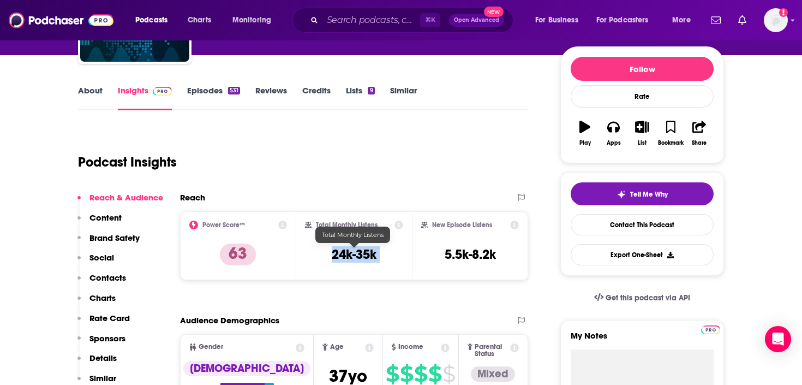
click at [355, 249] on h3 "24k-35k" at bounding box center [354, 254] width 45 height 16
click at [485, 257] on h3 "5.5k-8.2k" at bounding box center [470, 254] width 51 height 16
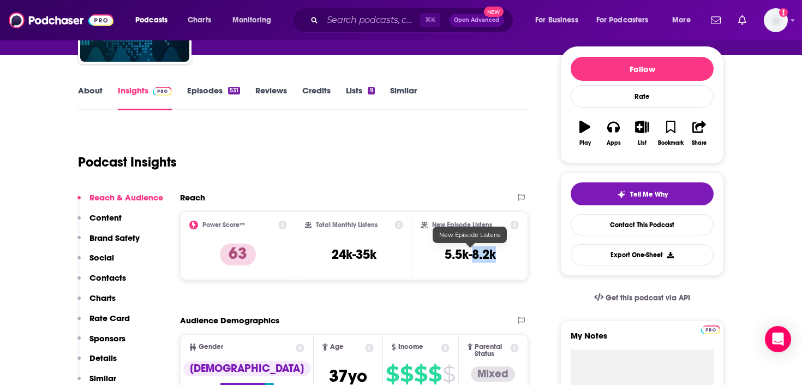
click at [485, 257] on h3 "5.5k-8.2k" at bounding box center [470, 254] width 51 height 16
click at [327, 18] on input "Search podcasts, credits, & more..." at bounding box center [371, 19] width 98 height 17
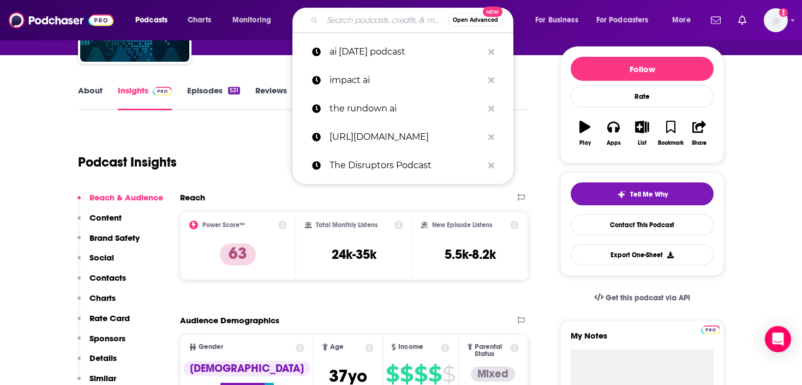
paste input "Me, Myself, and AI – New 2025"
type input "Me, Myself, and AI – New 2025"
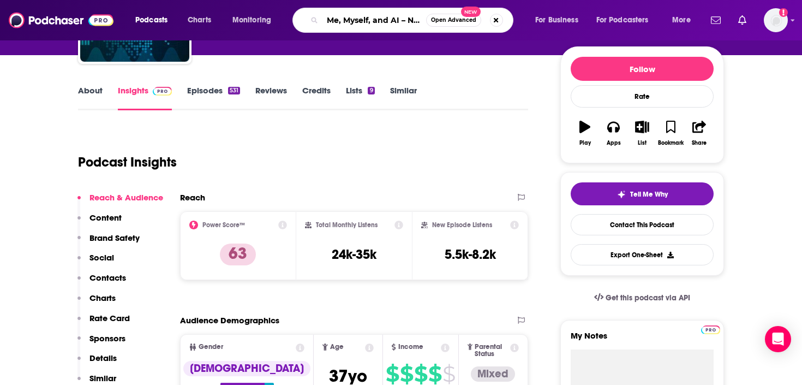
scroll to position [0, 25]
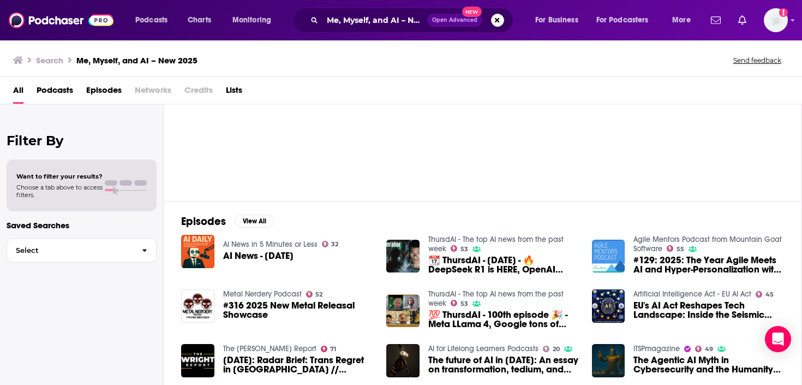
scroll to position [53, 0]
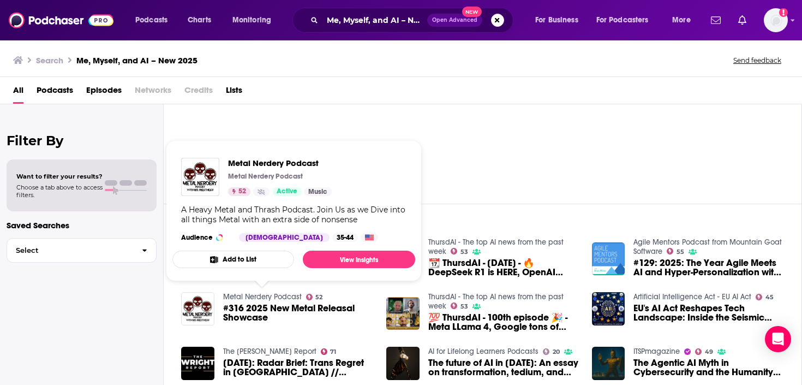
click at [354, 131] on div "37" at bounding box center [491, 138] width 620 height 106
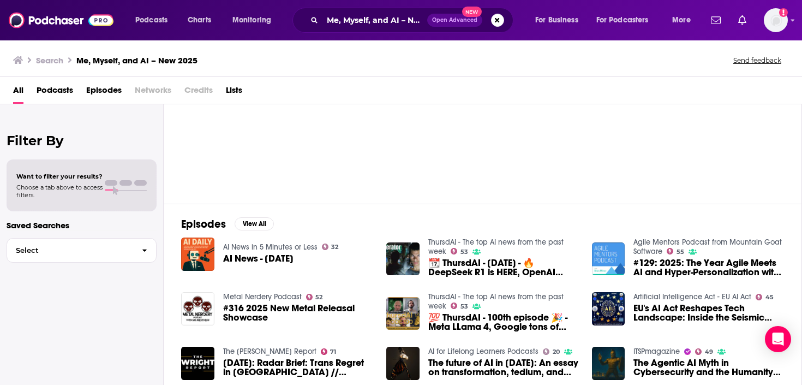
scroll to position [0, 0]
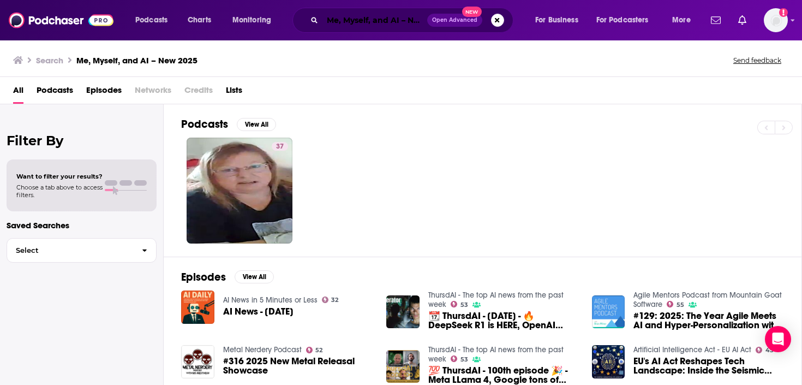
click at [340, 17] on input "Me, Myself, and AI – New 2025" at bounding box center [374, 19] width 105 height 17
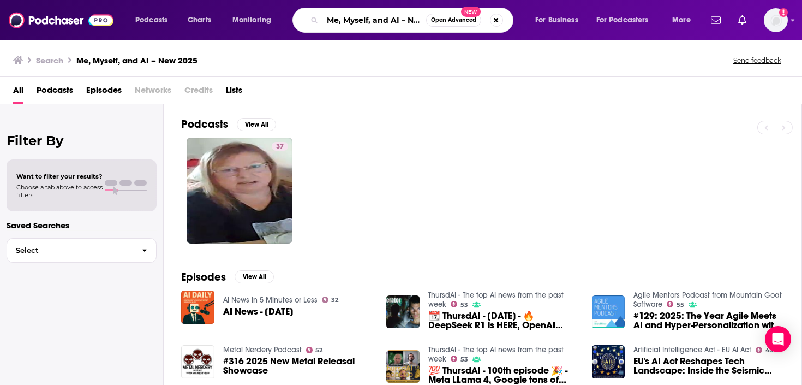
click at [340, 17] on input "Me, Myself, and AI – New 2025" at bounding box center [374, 19] width 104 height 17
paste input "IT's Me, Myself, and AI"
type input "MIT's Me, Myself, and AI"
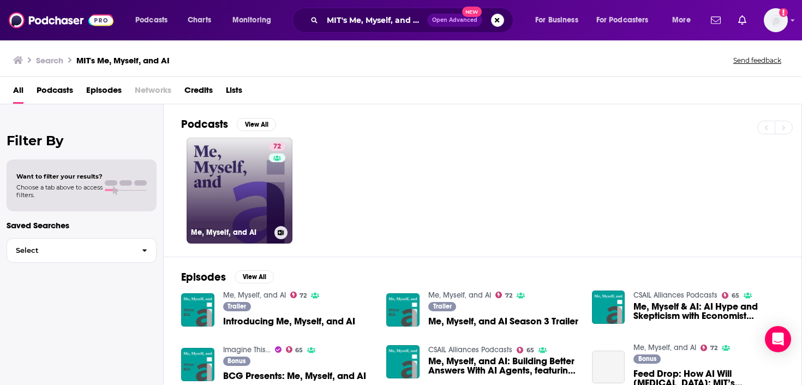
click at [231, 201] on link "72 Me, Myself, and AI" at bounding box center [240, 190] width 106 height 106
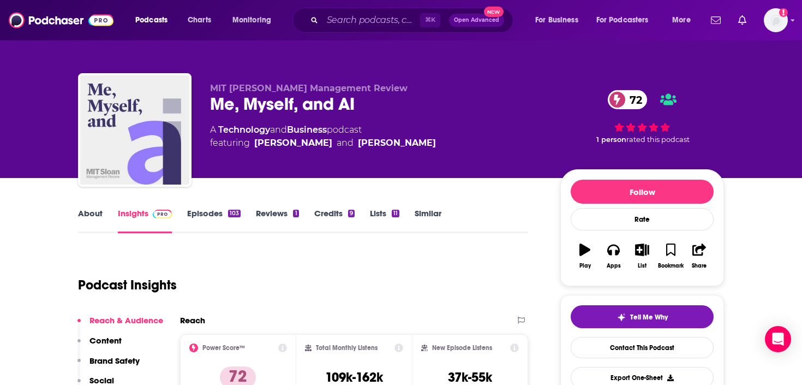
scroll to position [146, 0]
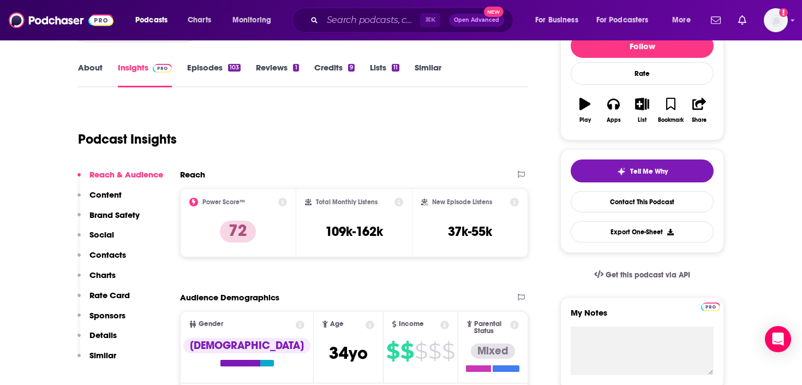
click at [346, 227] on h3 "109k-162k" at bounding box center [354, 231] width 58 height 16
click at [488, 236] on h3 "37k-55k" at bounding box center [470, 231] width 44 height 16
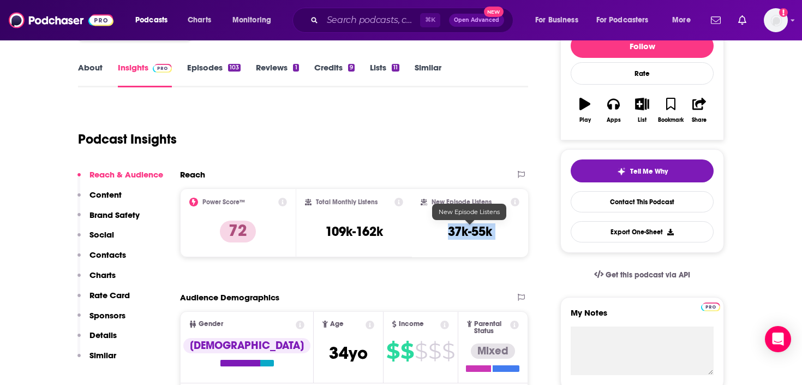
click at [488, 236] on h3 "37k-55k" at bounding box center [470, 231] width 44 height 16
copy div "37k-55k Export One-Sheet"
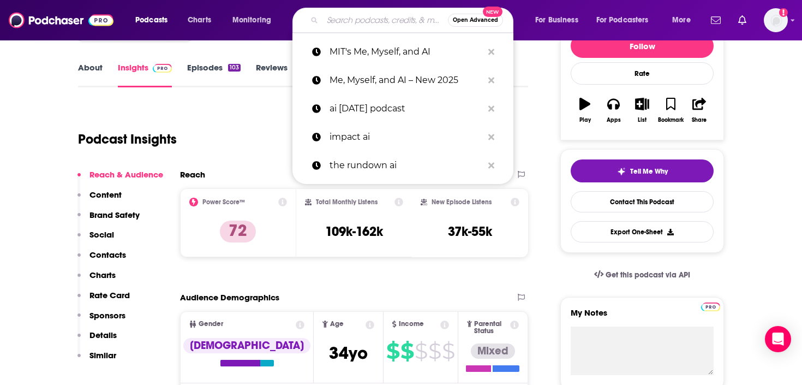
click at [341, 13] on input "Search podcasts, credits, & more..." at bounding box center [384, 19] width 125 height 17
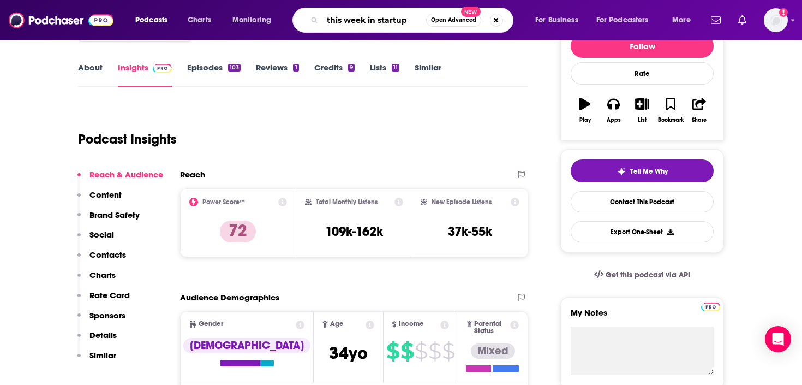
type input "this week in startups"
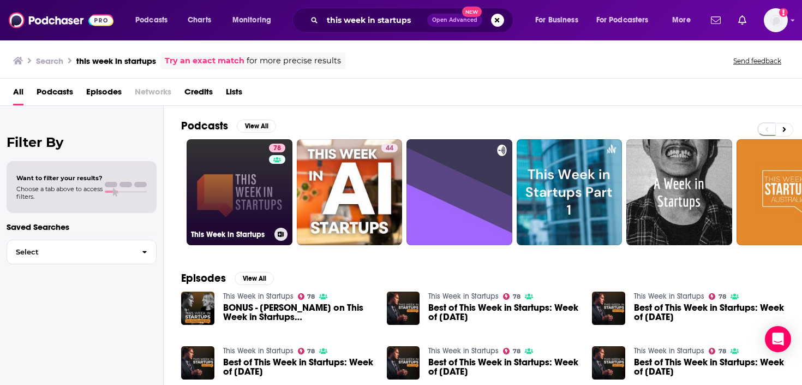
click at [242, 175] on link "78 This Week in Startups" at bounding box center [240, 192] width 106 height 106
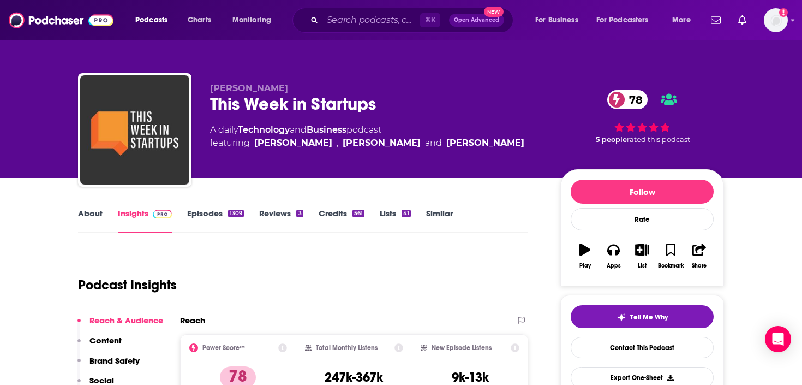
scroll to position [139, 0]
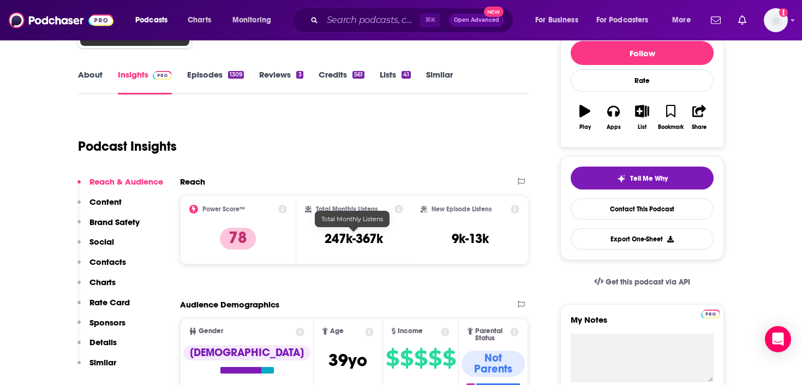
click at [357, 234] on h3 "247k-367k" at bounding box center [354, 238] width 58 height 16
copy div "247k-367k"
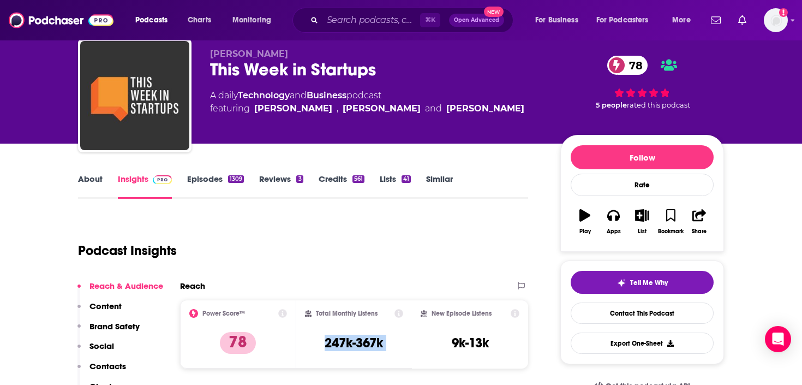
scroll to position [33, 0]
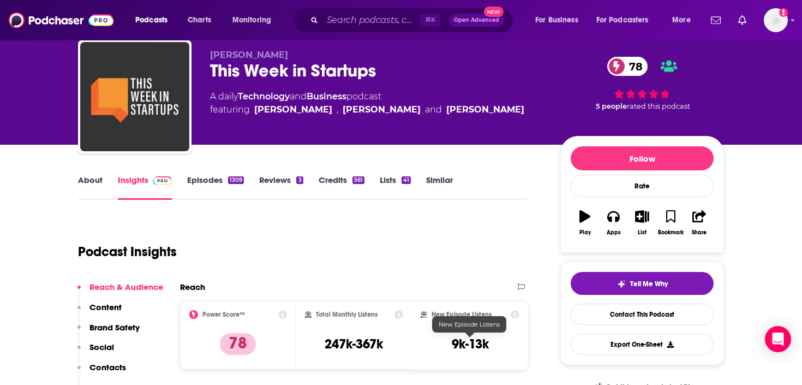
click at [473, 343] on h3 "9k-13k" at bounding box center [470, 343] width 37 height 16
copy div "9k-13k Export One-Sheet"
click at [333, 19] on input "Search podcasts, credits, & more..." at bounding box center [371, 19] width 98 height 17
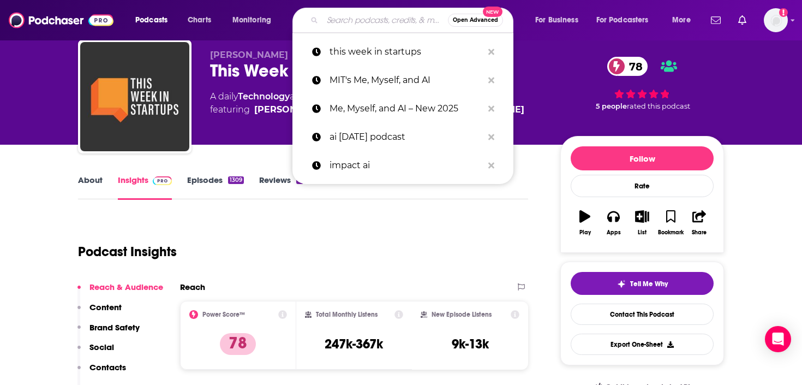
paste input "[URL][DOMAIN_NAME]"
type input "[URL][DOMAIN_NAME]"
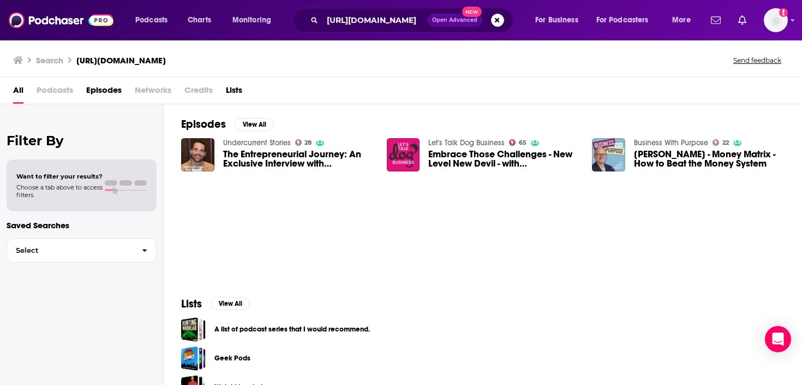
click at [297, 159] on span "The Entrepreneurial Journey: An Exclusive Interview with [PERSON_NAME]" at bounding box center [298, 158] width 151 height 19
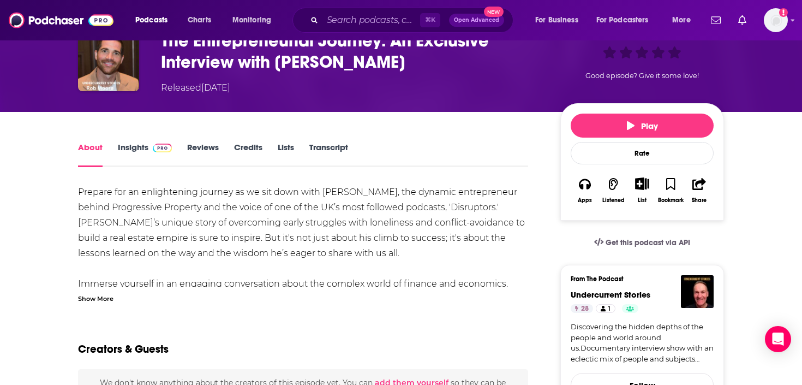
scroll to position [83, 0]
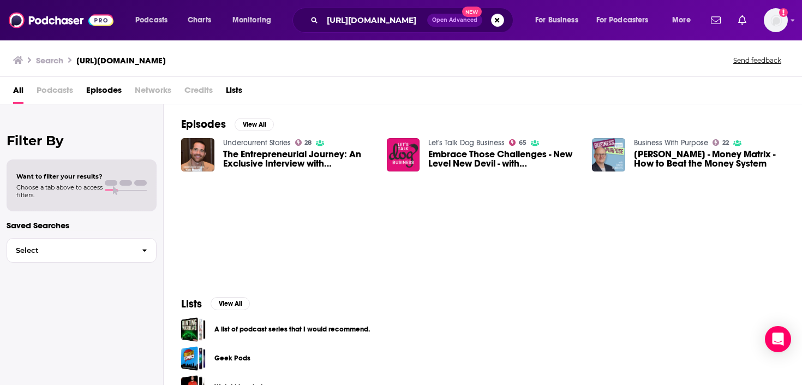
scroll to position [28, 0]
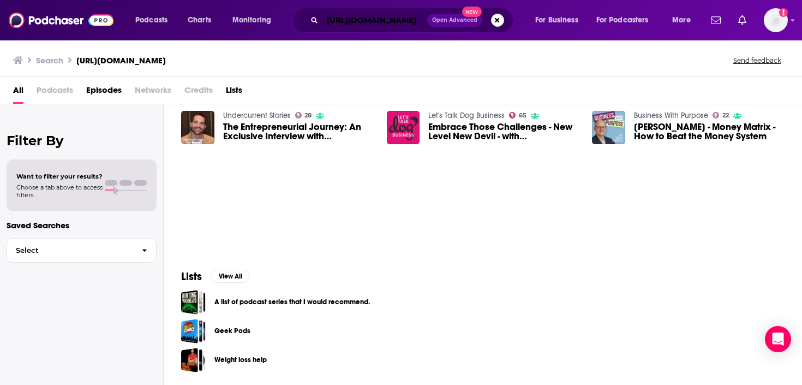
click at [376, 22] on input "[URL][DOMAIN_NAME]" at bounding box center [374, 19] width 105 height 17
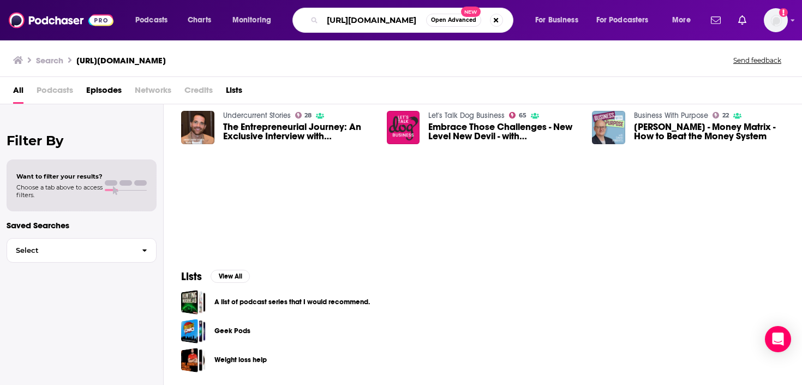
click at [376, 22] on input "[URL][DOMAIN_NAME]" at bounding box center [374, 19] width 104 height 17
type input "matt ward"
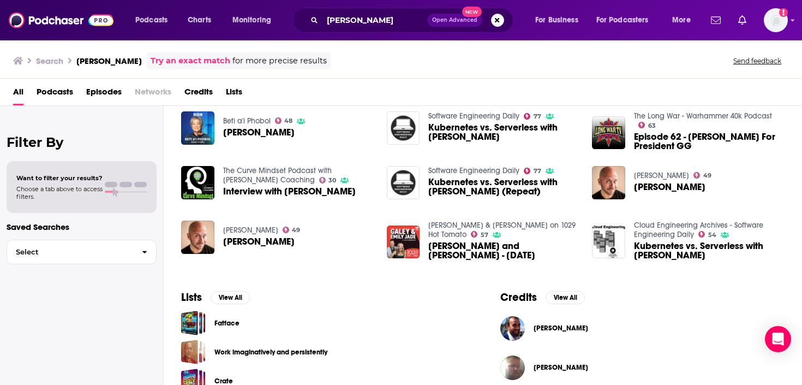
scroll to position [231, 0]
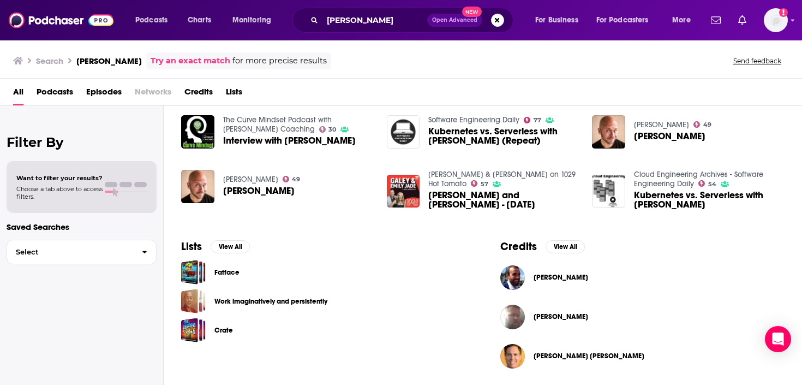
click at [551, 276] on span "Matt Ward" at bounding box center [560, 277] width 55 height 9
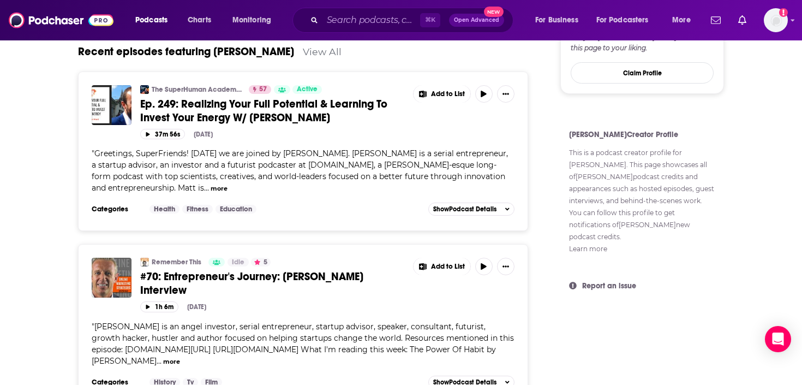
scroll to position [567, 0]
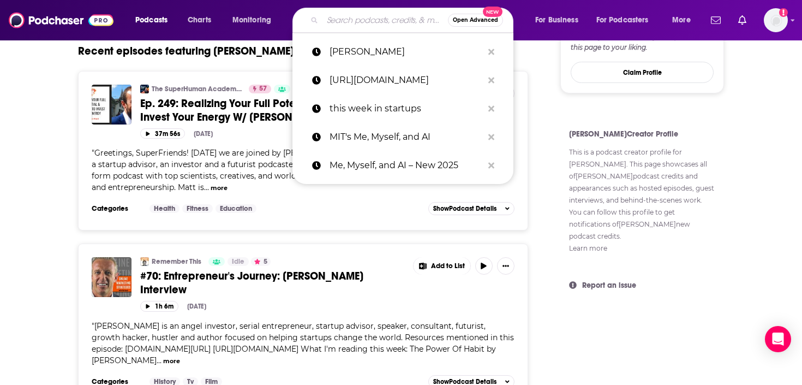
click at [340, 16] on input "Search podcasts, credits, & more..." at bounding box center [384, 19] width 125 height 17
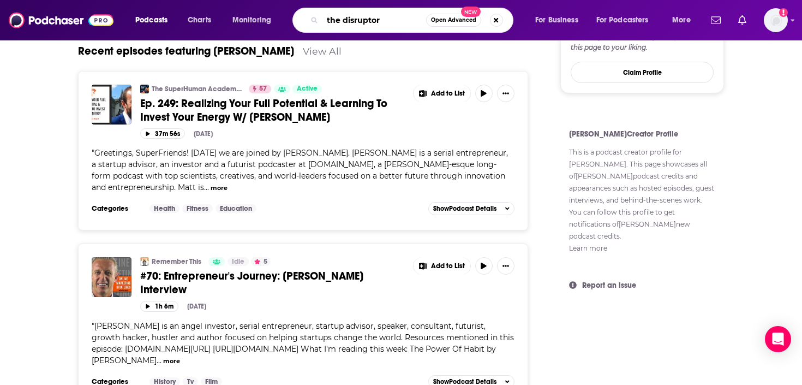
type input "the disruptors"
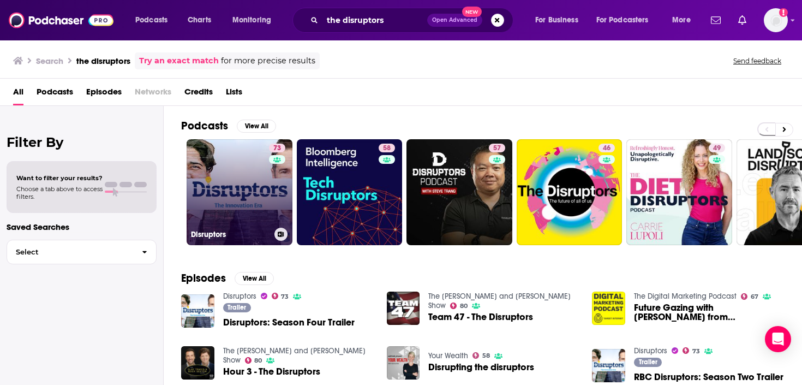
click at [274, 206] on div "73" at bounding box center [278, 185] width 19 height 84
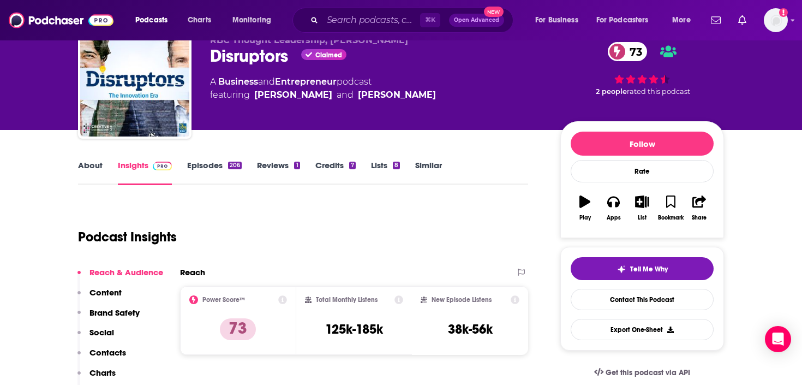
scroll to position [51, 0]
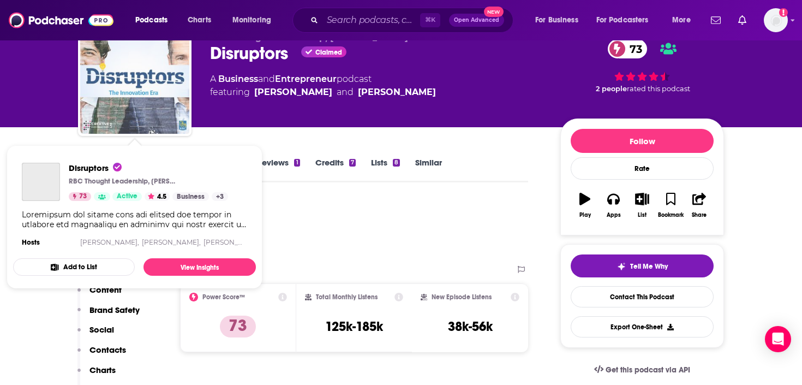
click at [179, 109] on img "Disruptors" at bounding box center [134, 79] width 109 height 109
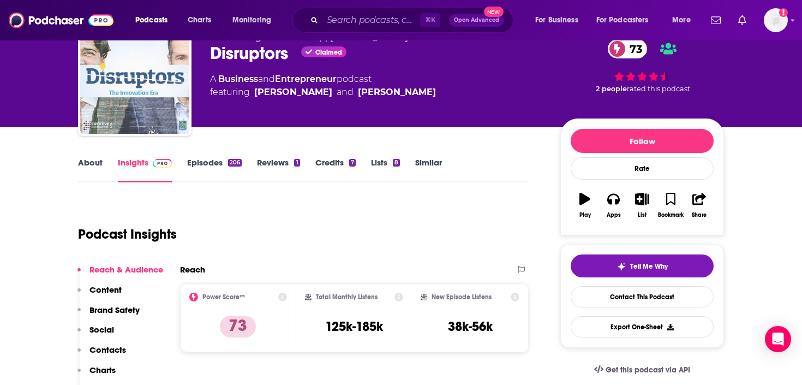
click at [159, 96] on img "Disruptors" at bounding box center [134, 79] width 109 height 109
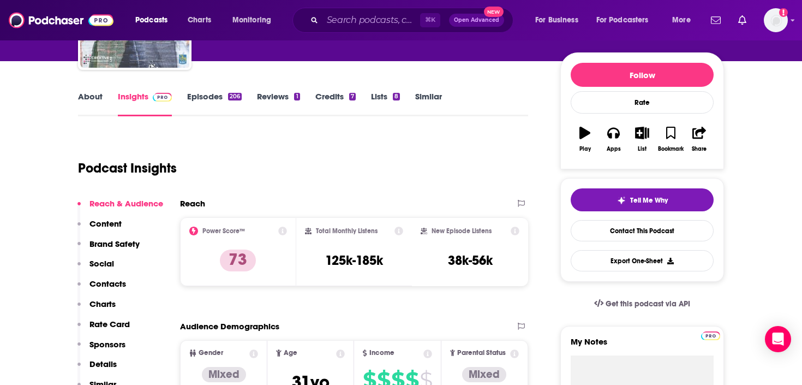
scroll to position [0, 0]
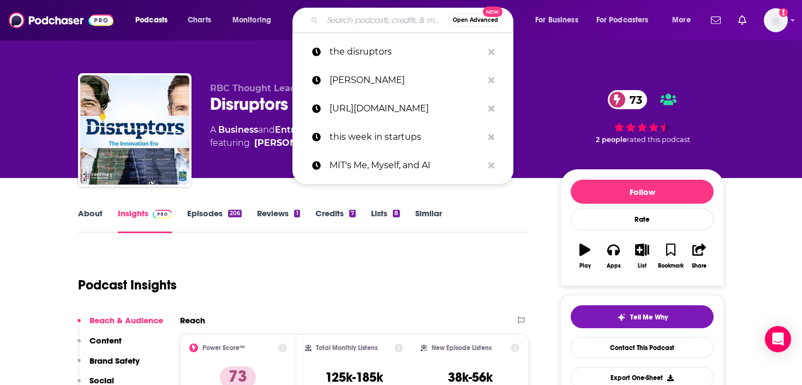
click at [345, 20] on input "Search podcasts, credits, & more..." at bounding box center [384, 19] width 125 height 17
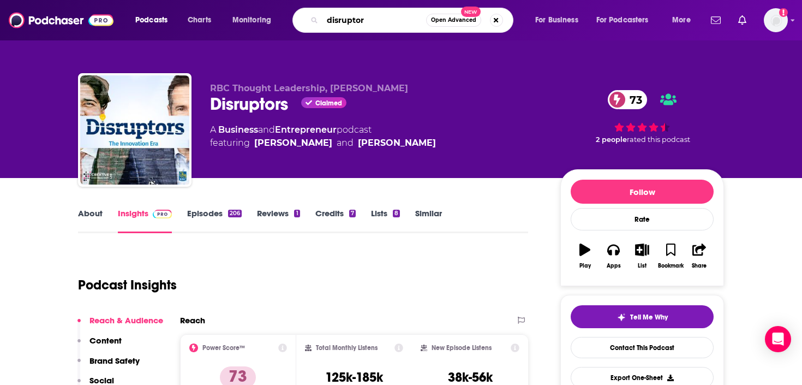
type input "disruptors"
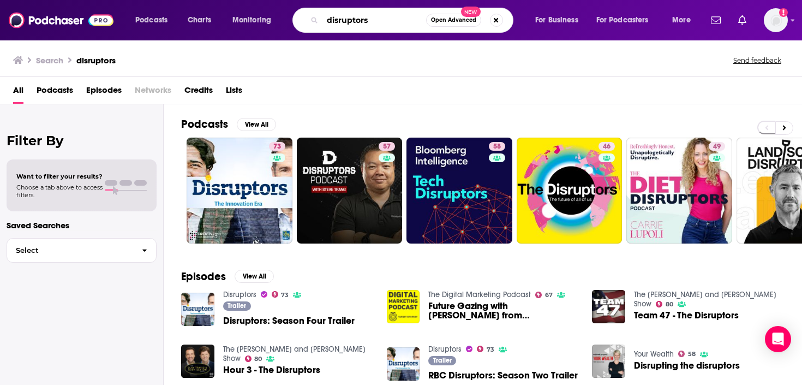
click at [368, 23] on input "disruptors" at bounding box center [374, 19] width 104 height 17
type input "disruptors rob moore"
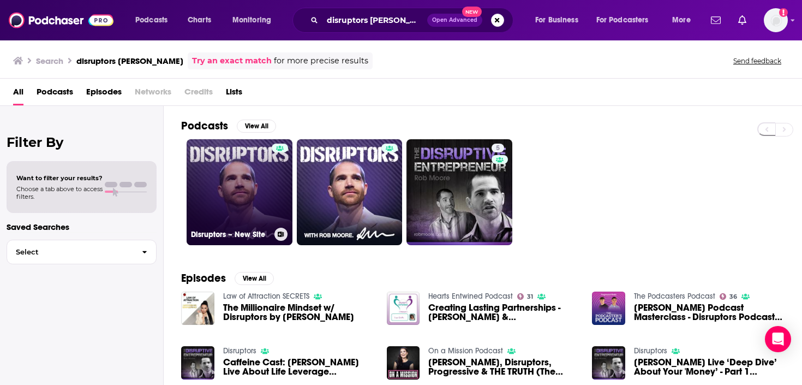
click at [238, 170] on link "Disruptors – New Site" at bounding box center [240, 192] width 106 height 106
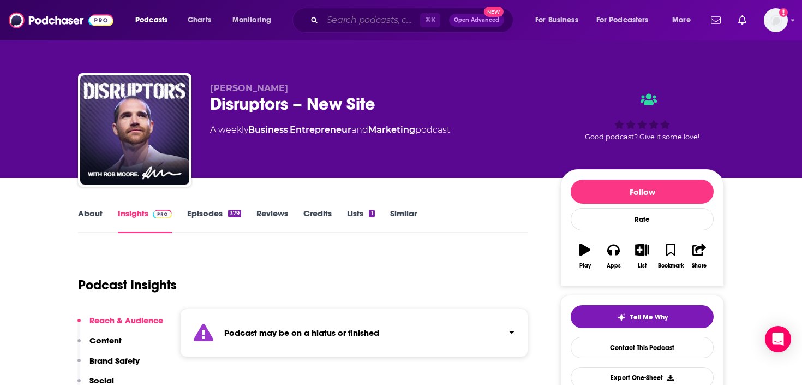
click at [368, 25] on input "Search podcasts, credits, & more..." at bounding box center [371, 19] width 98 height 17
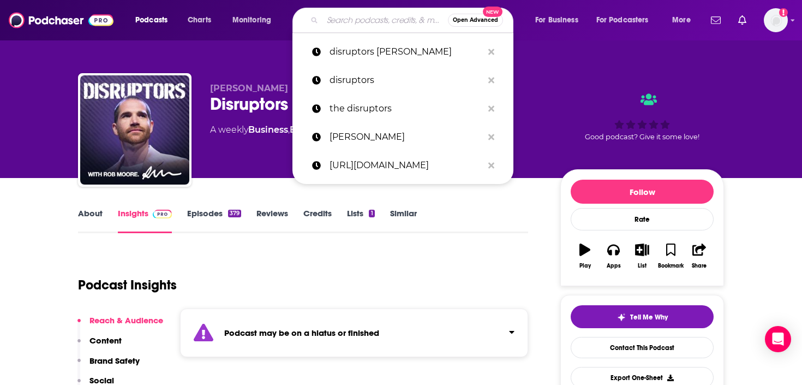
paste input "The Diary Of A CEO"
type input "The Diary Of A CEO"
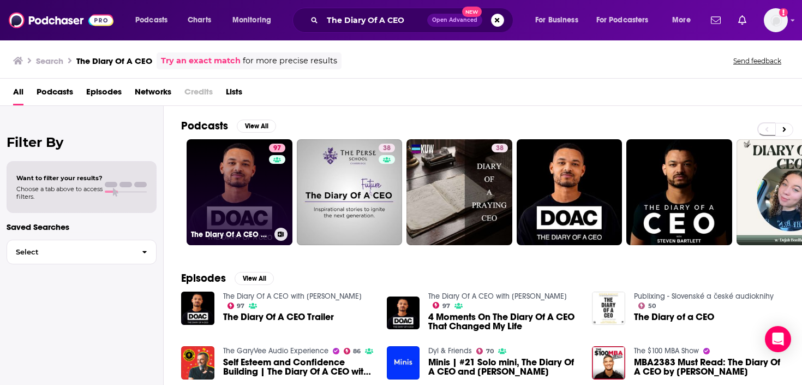
click at [241, 223] on link "97 The Diary Of A CEO with [PERSON_NAME]" at bounding box center [240, 192] width 106 height 106
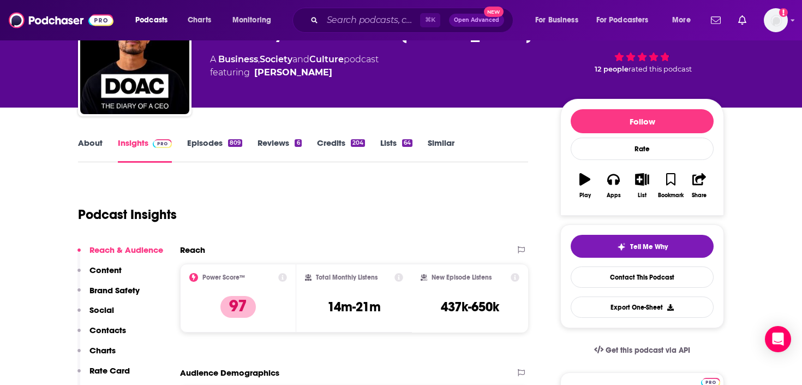
scroll to position [89, 0]
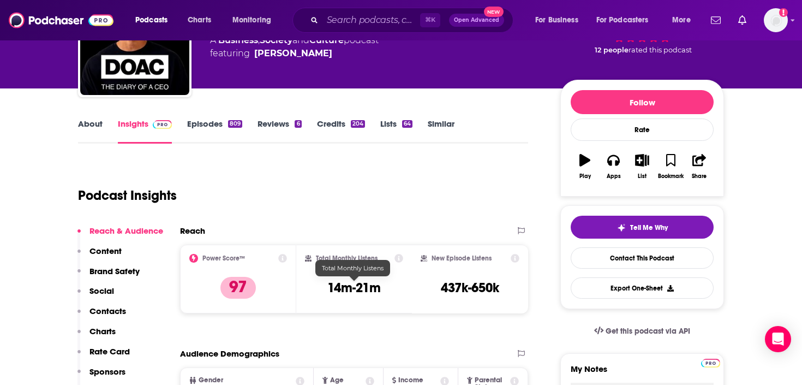
click at [358, 281] on h3 "14m-21m" at bounding box center [353, 287] width 53 height 16
copy div "14m-21m"
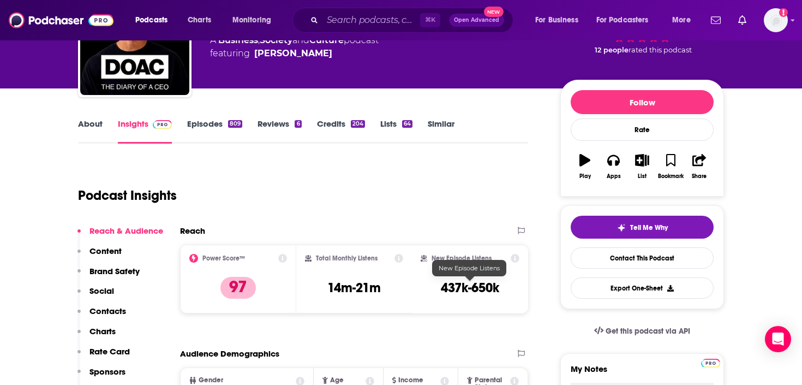
click at [444, 290] on h3 "437k-650k" at bounding box center [470, 287] width 58 height 16
copy div "437k-650k Export One-Sheet"
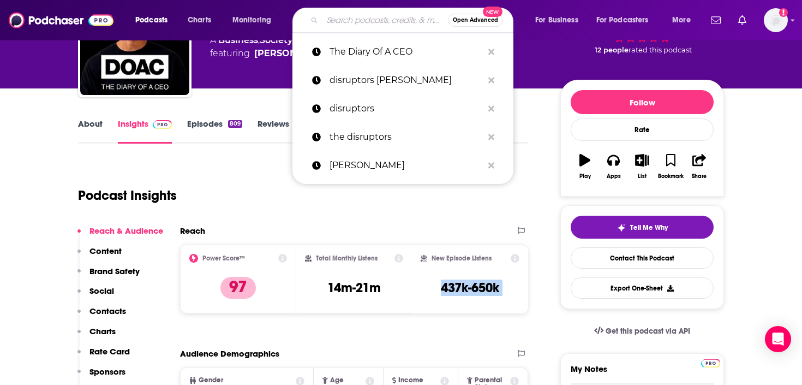
click at [334, 28] on input "Search podcasts, credits, & more..." at bounding box center [384, 19] width 125 height 17
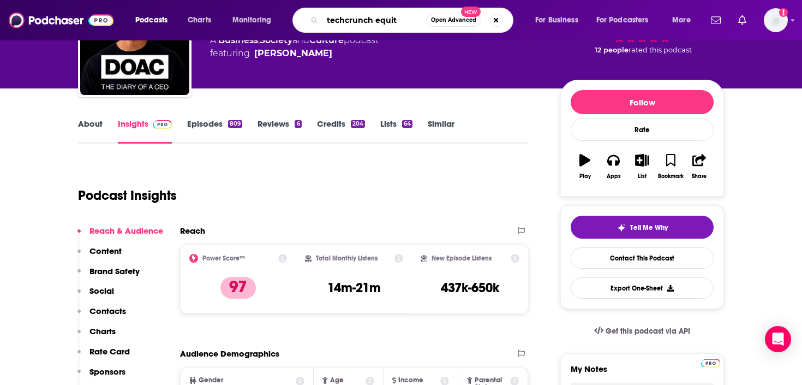
type input "techcrunch equity"
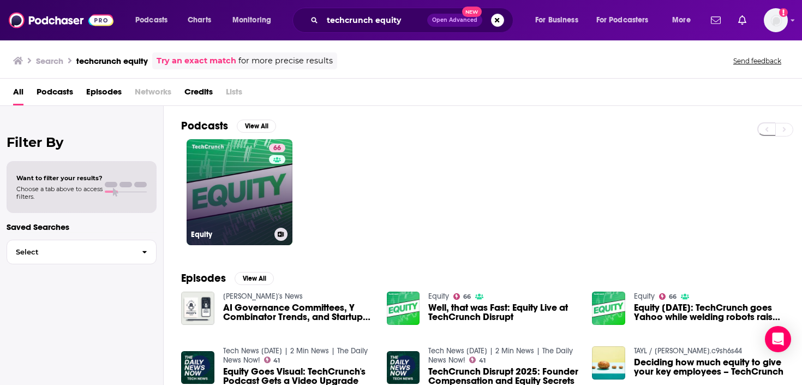
click at [277, 187] on div "66" at bounding box center [278, 185] width 19 height 84
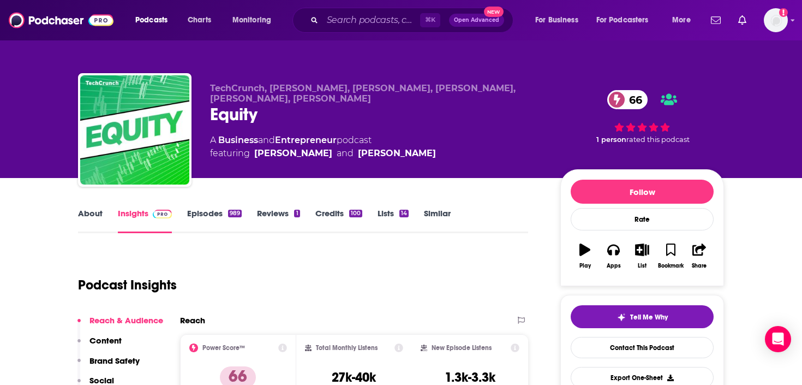
scroll to position [82, 0]
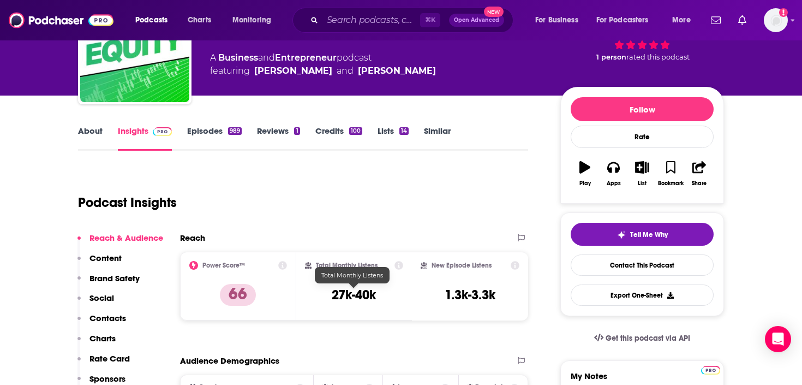
click at [351, 295] on h3 "27k-40k" at bounding box center [354, 294] width 44 height 16
copy div "27k-40k"
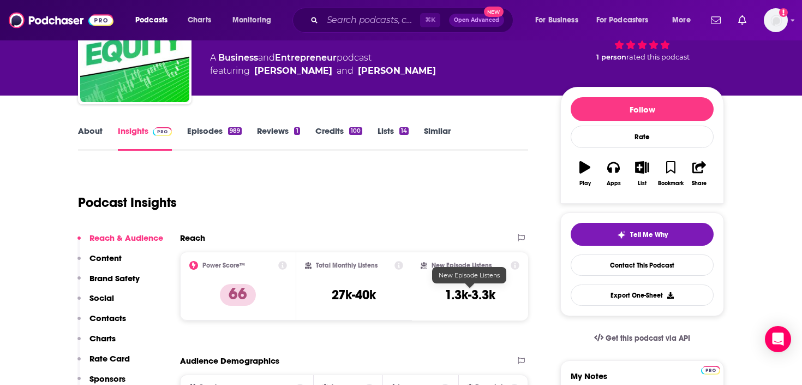
click at [454, 293] on h3 "1.3k-3.3k" at bounding box center [470, 294] width 51 height 16
copy div "1.3k-3.3k Export One-Sheet"
